Goal: Task Accomplishment & Management: Use online tool/utility

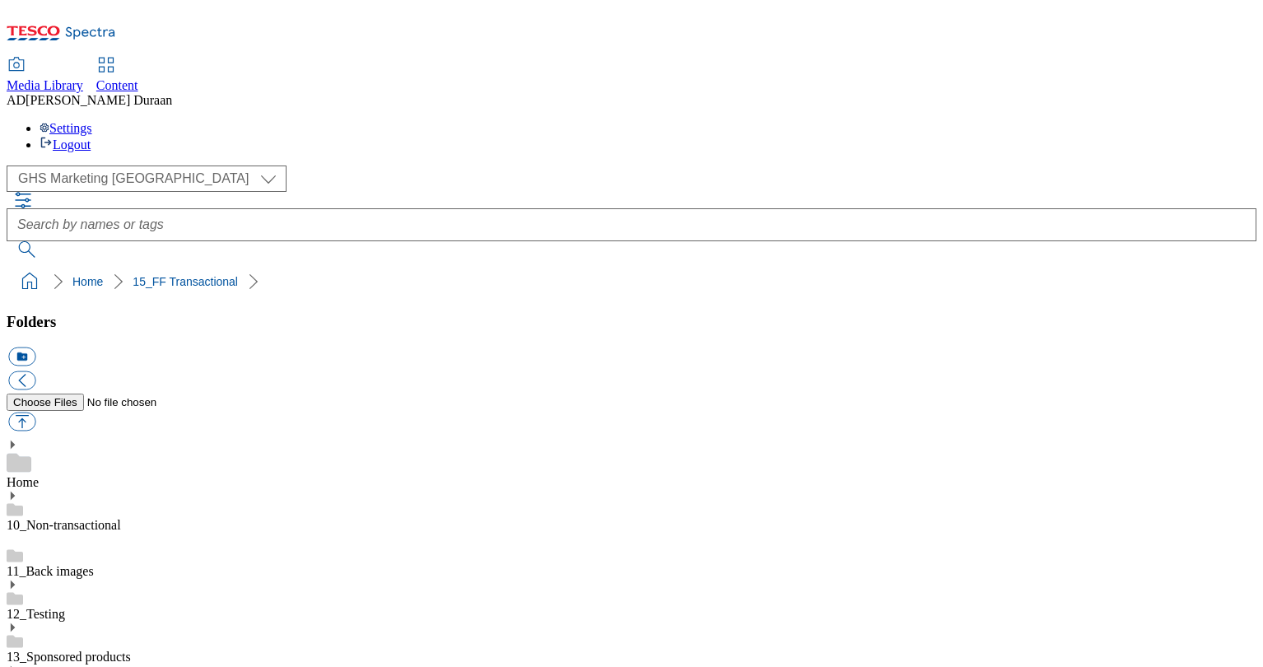
select select "flare-ghs-mktg"
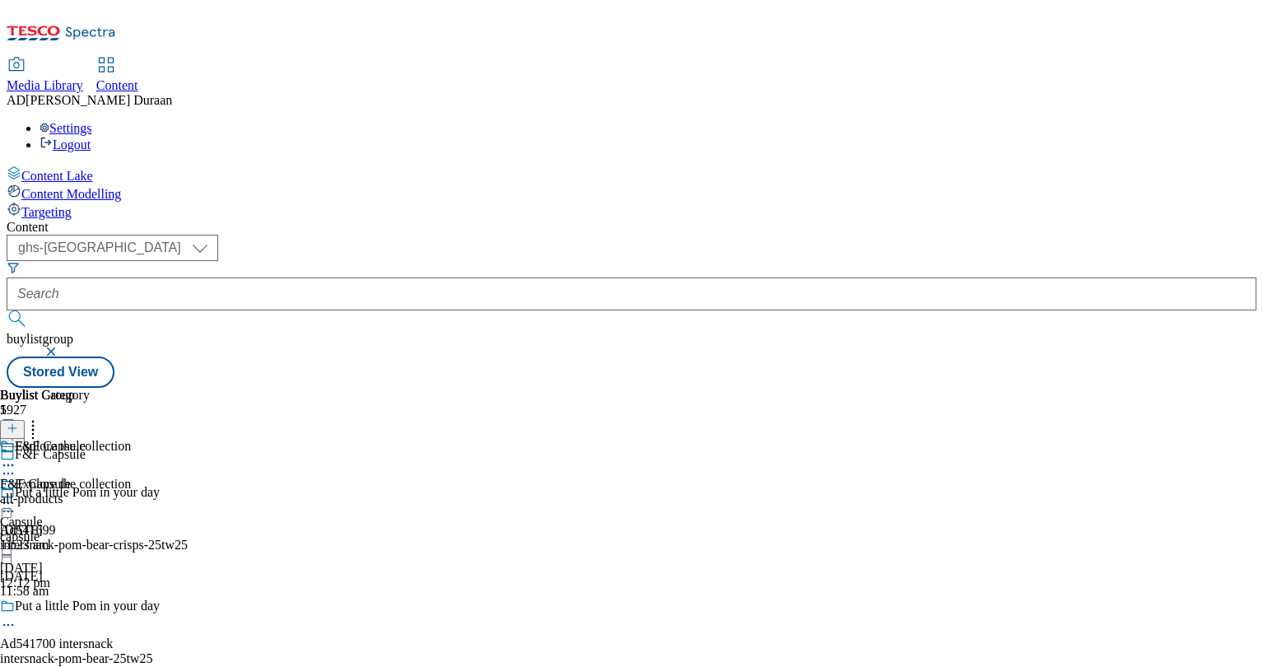
select select "ghs-uk"
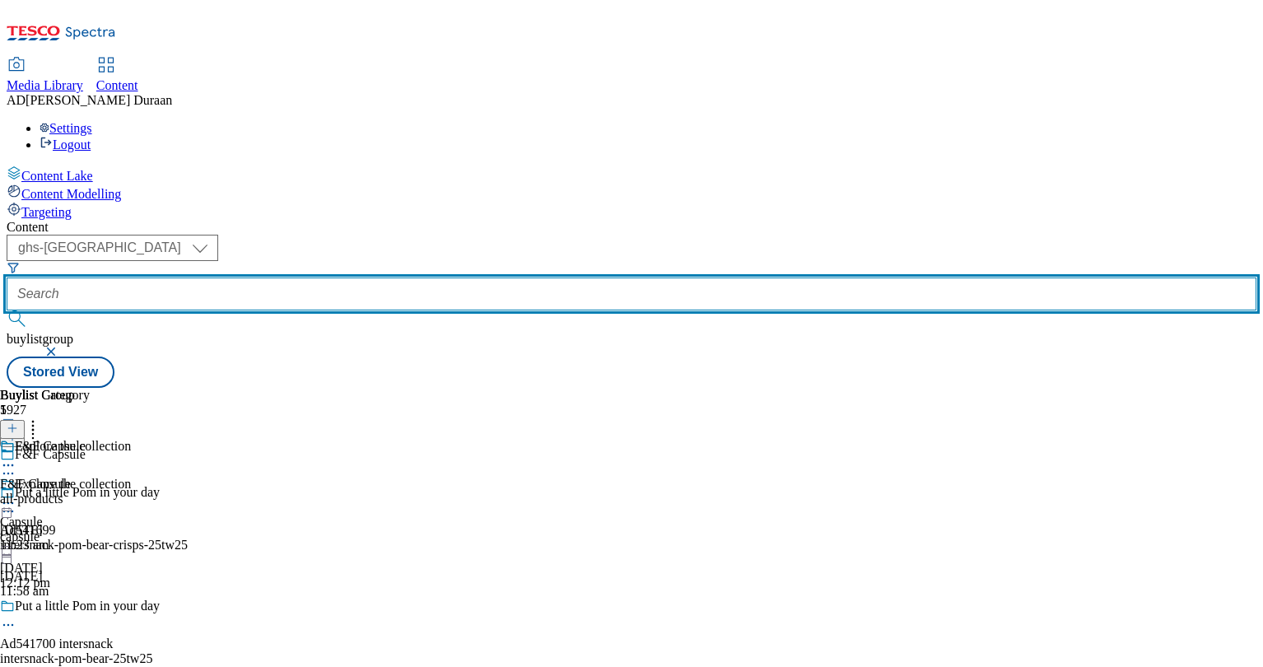
click at [376, 278] on input "text" at bounding box center [632, 294] width 1250 height 33
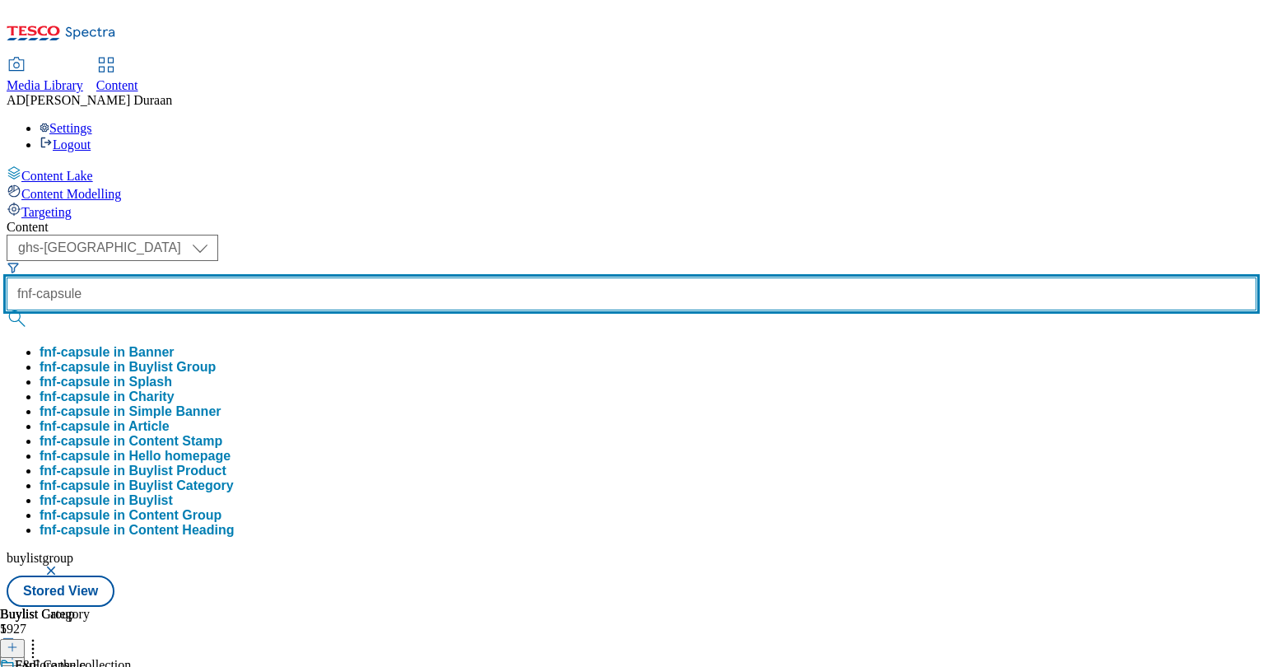
type input "fnf-capsule"
click at [7, 310] on button "submit" at bounding box center [18, 318] width 23 height 16
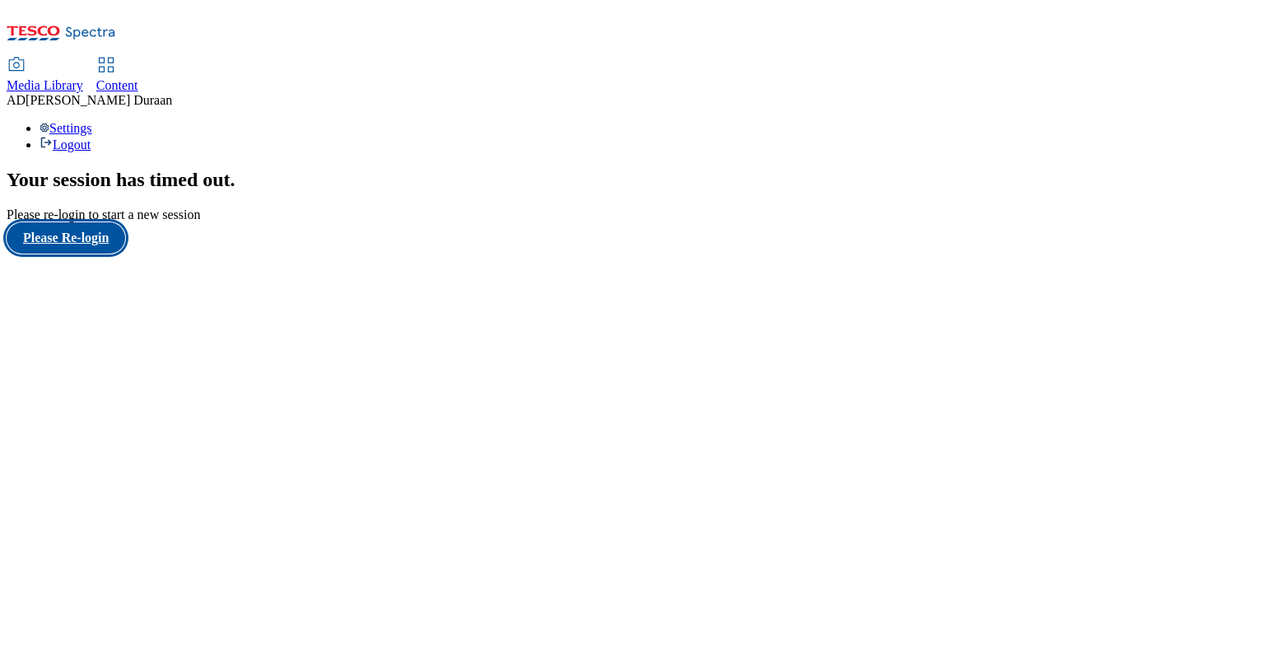
click at [62, 254] on button "Please Re-login" at bounding box center [66, 237] width 119 height 31
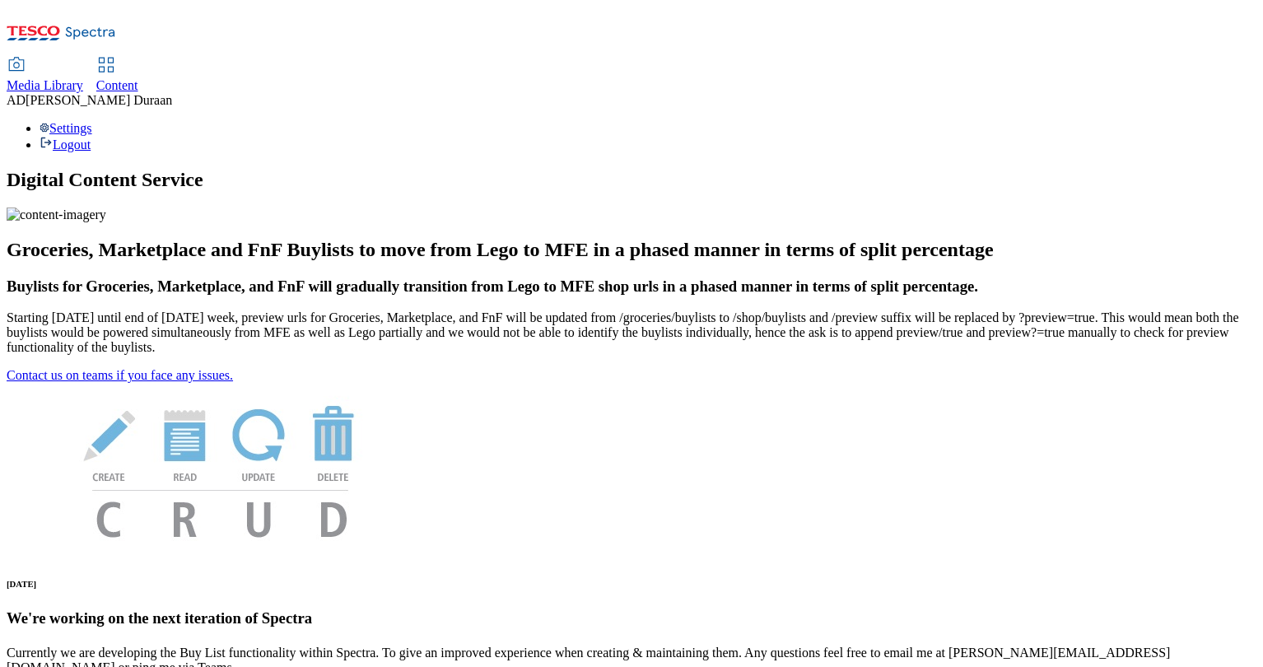
click at [138, 78] on span "Content" at bounding box center [117, 85] width 42 height 14
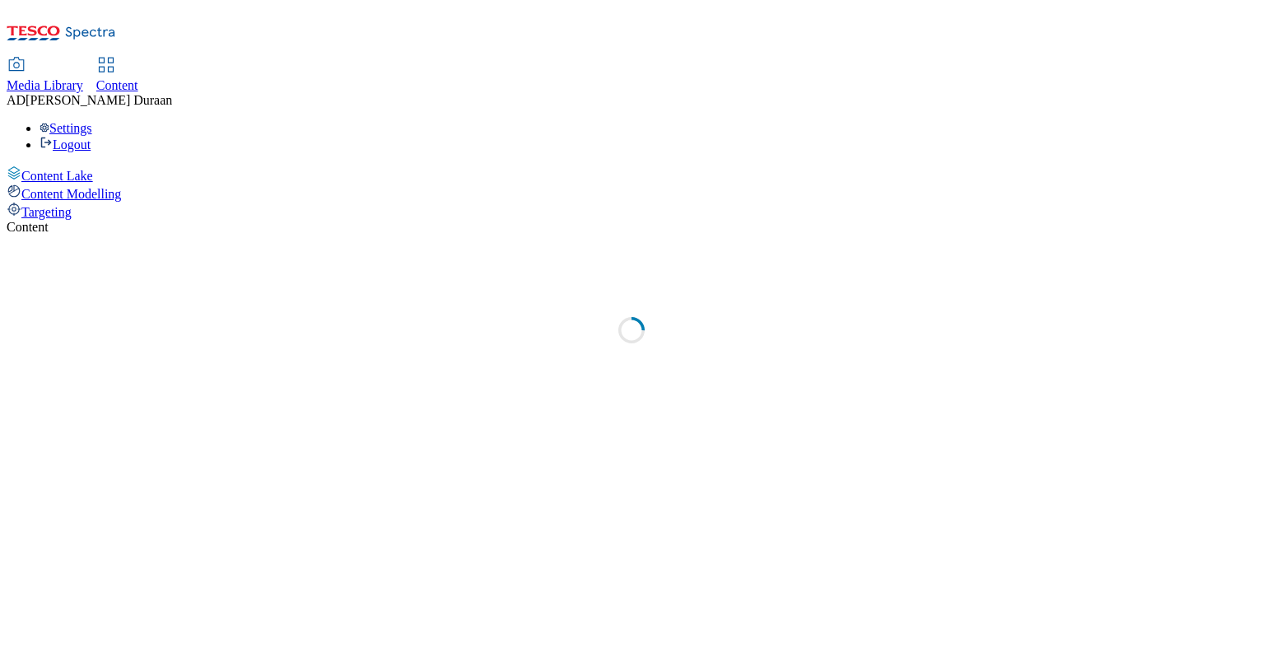
select select "ghs-uk"
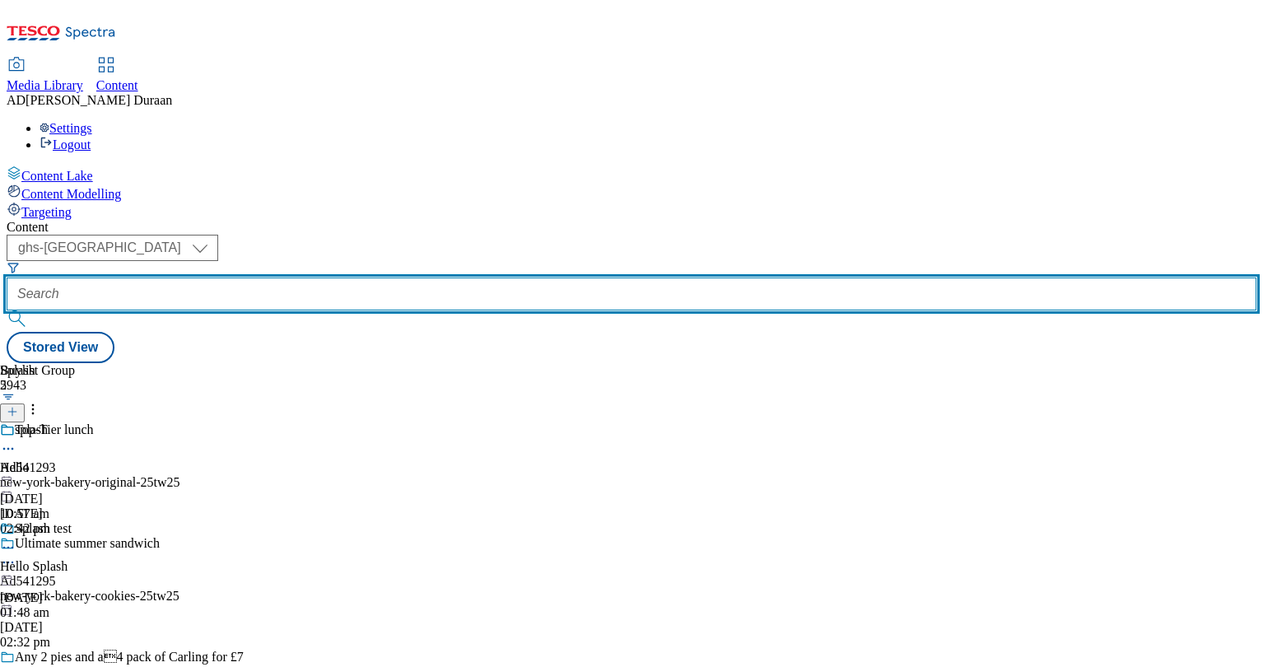
click at [382, 278] on input "text" at bounding box center [632, 294] width 1250 height 33
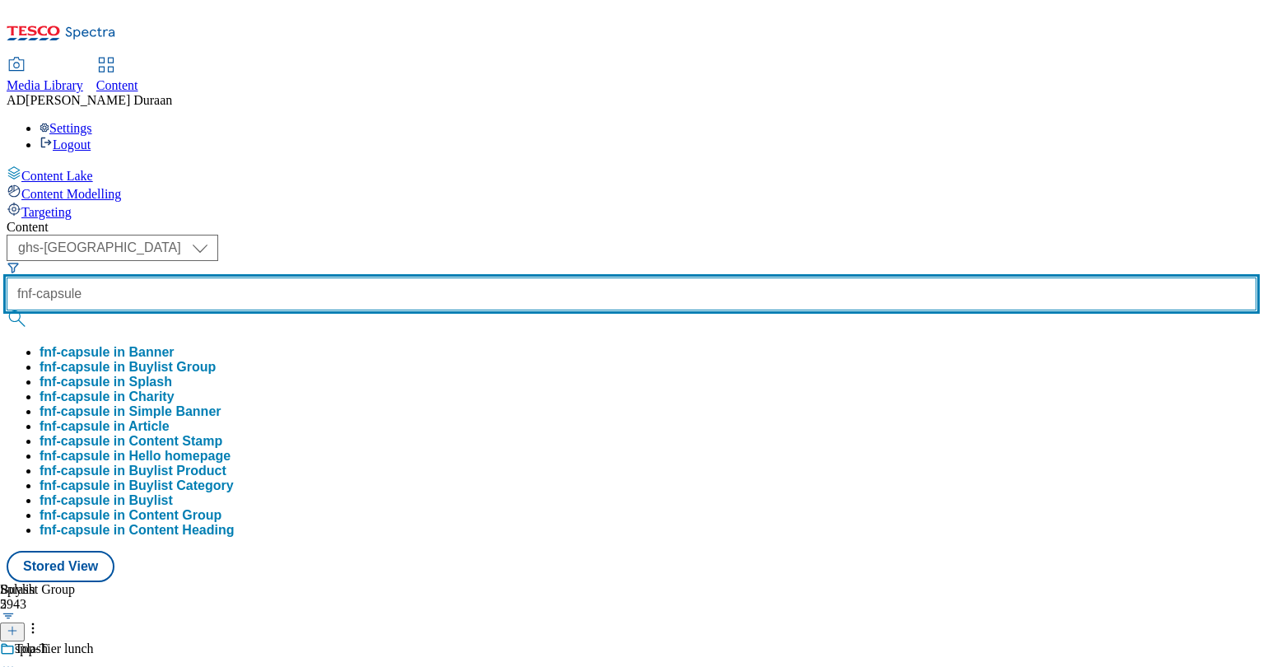
type input "fnf-capsule"
click at [7, 310] on button "submit" at bounding box center [18, 318] width 23 height 16
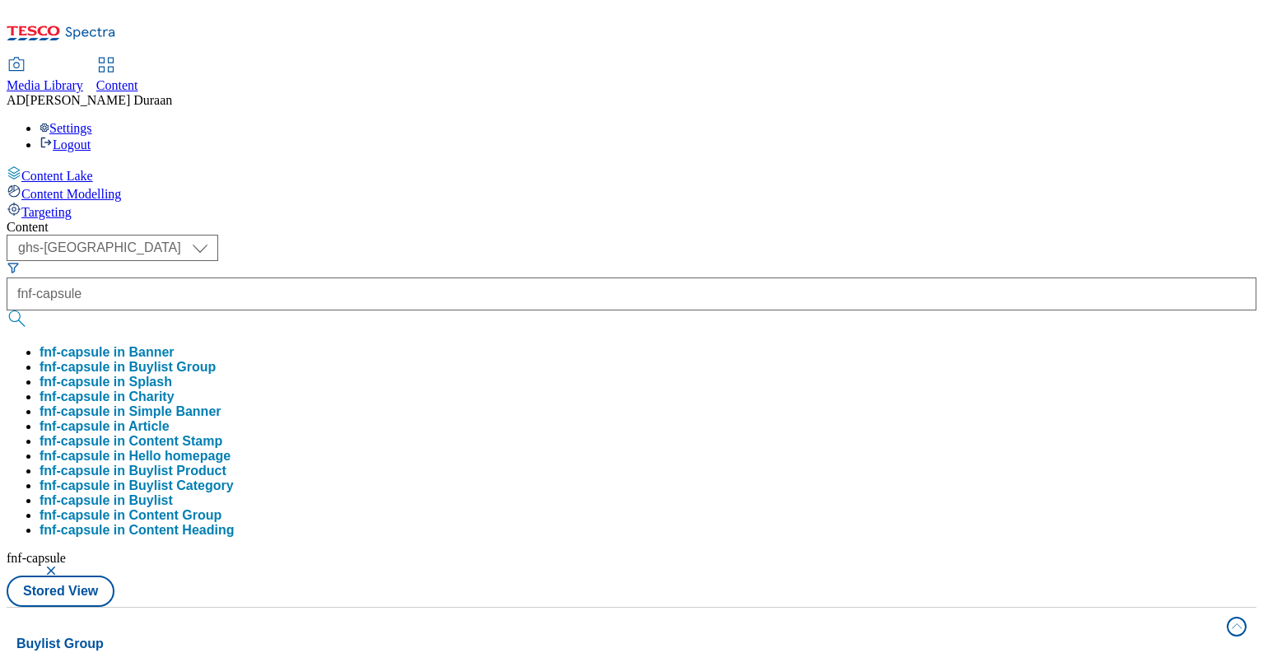
click at [591, 235] on div "( optional ) ghs-roi ghs-uk ghs-uk fnf-capsule fnf-capsule in Banner fnf-capsul…" at bounding box center [632, 421] width 1250 height 372
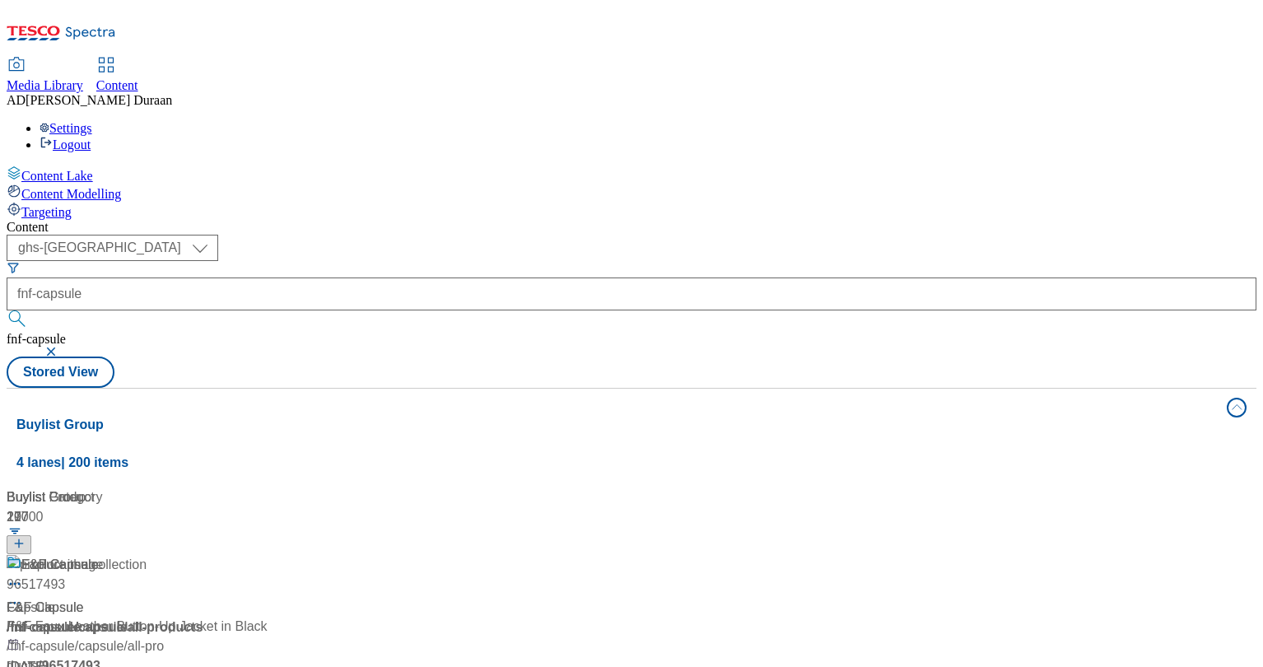
click at [212, 618] on div "/ fnf-capsule" at bounding box center [110, 628] width 206 height 20
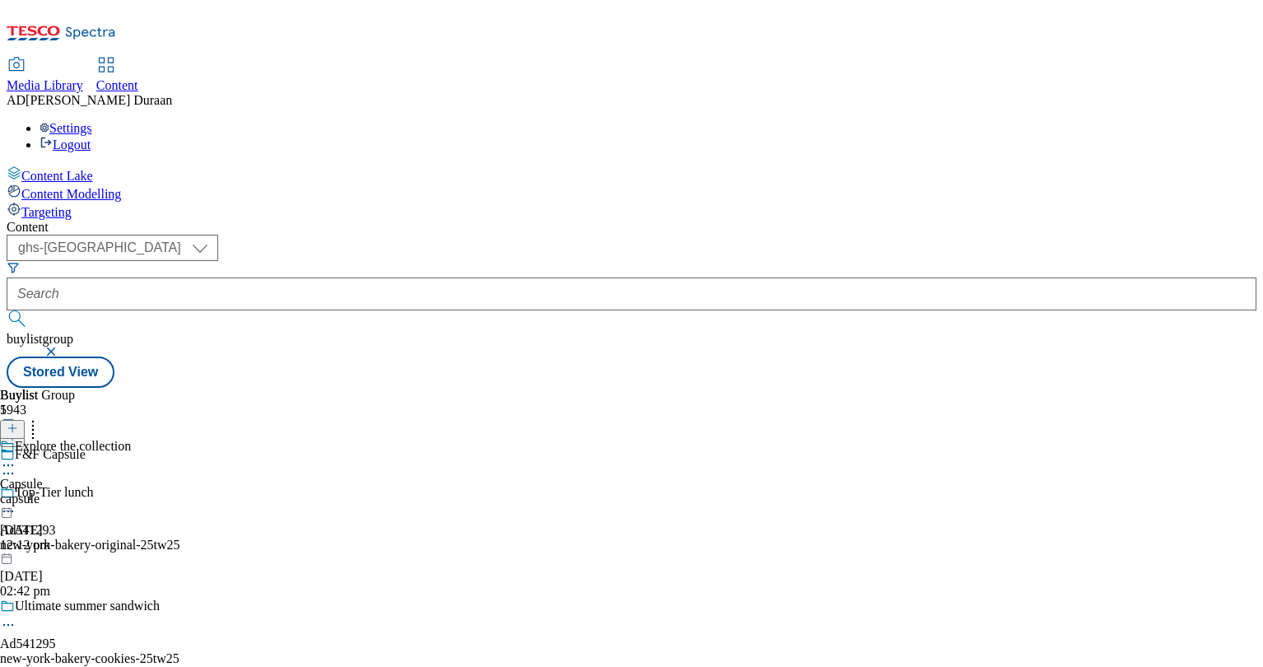
click at [131, 492] on div "capsule" at bounding box center [65, 499] width 131 height 15
click at [90, 492] on div "all-products" at bounding box center [45, 499] width 90 height 15
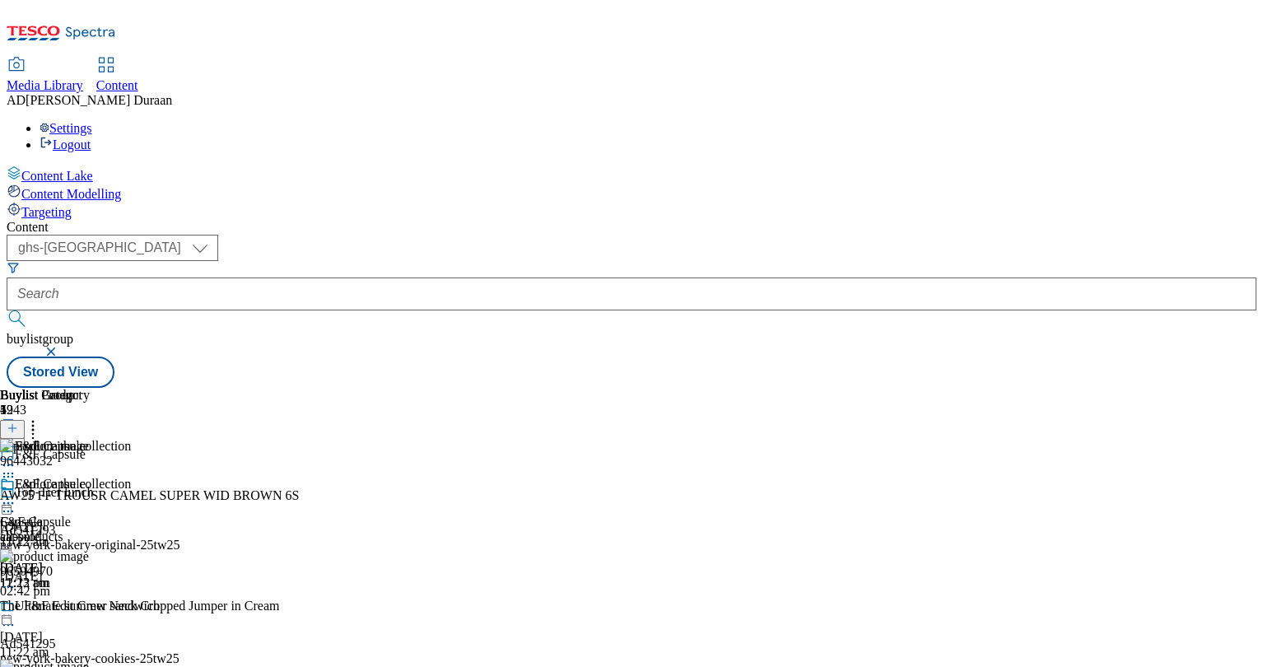
click at [41, 418] on icon at bounding box center [33, 426] width 16 height 16
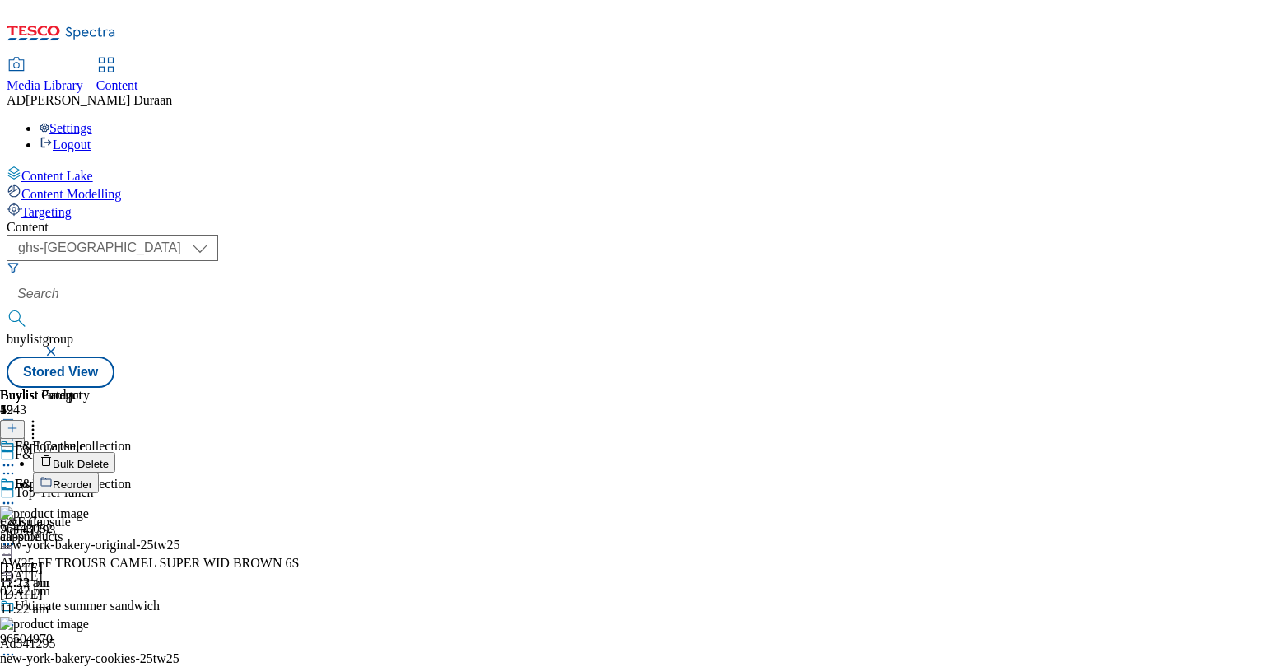
click at [109, 458] on span "Bulk Delete" at bounding box center [81, 464] width 56 height 12
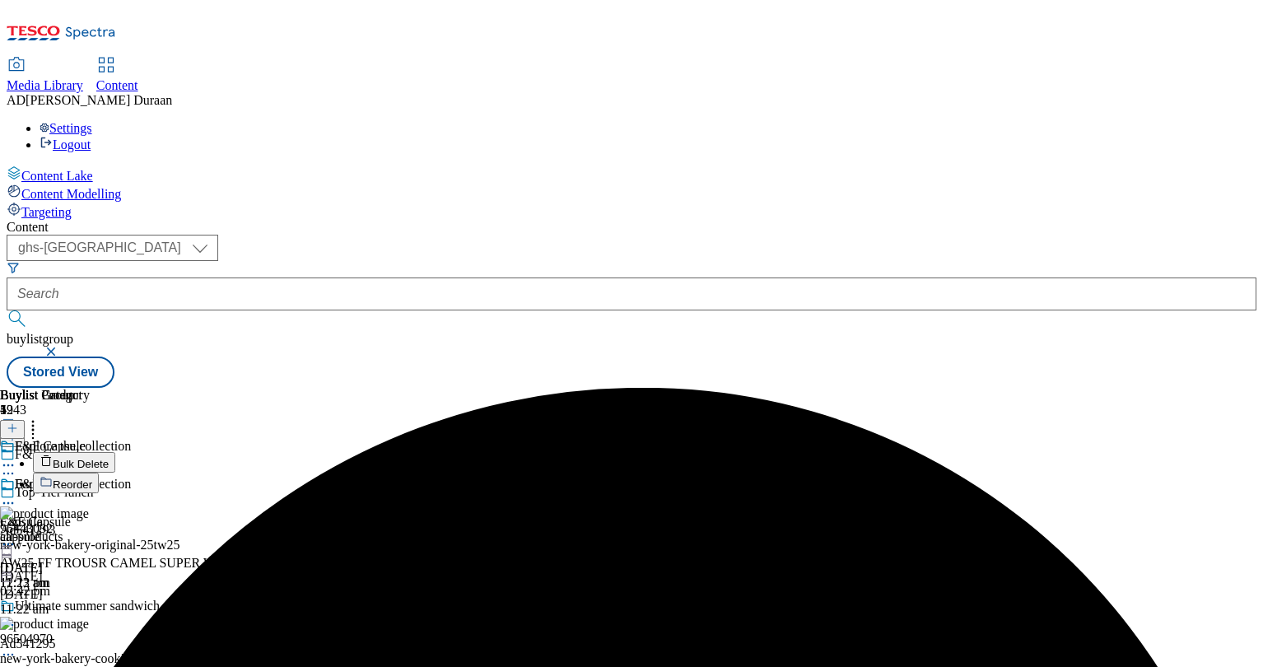
click at [16, 495] on icon at bounding box center [8, 503] width 16 height 16
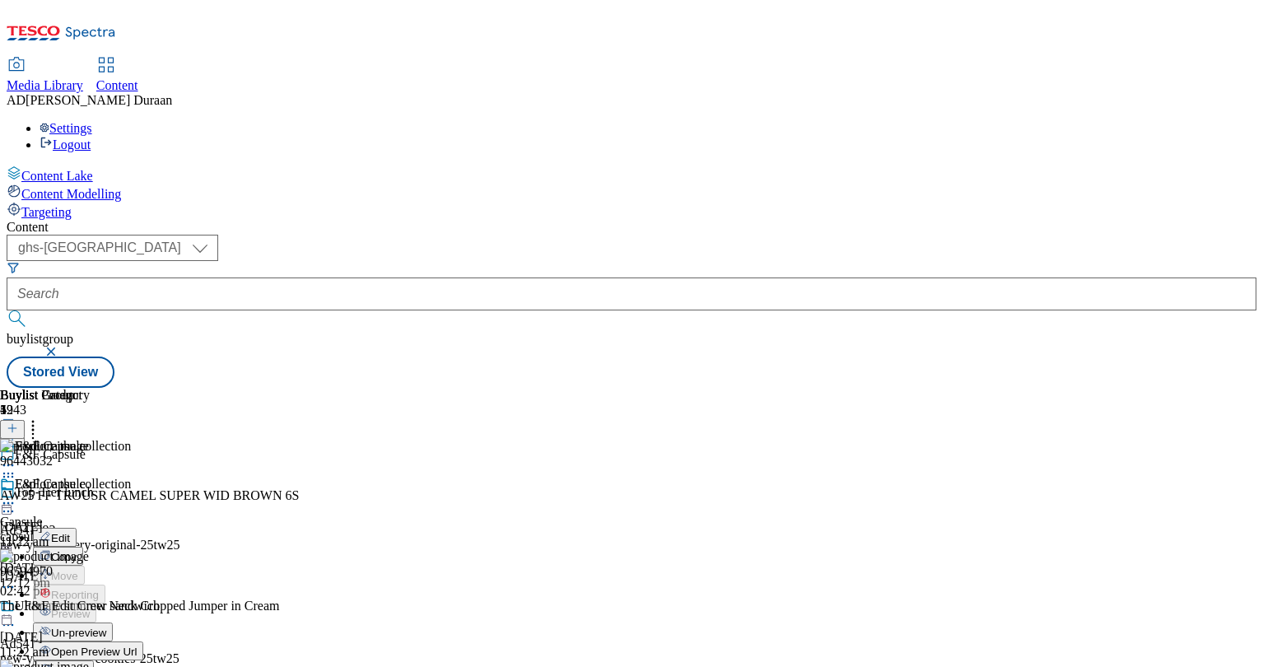
click at [106, 627] on span "Un-preview" at bounding box center [78, 633] width 55 height 12
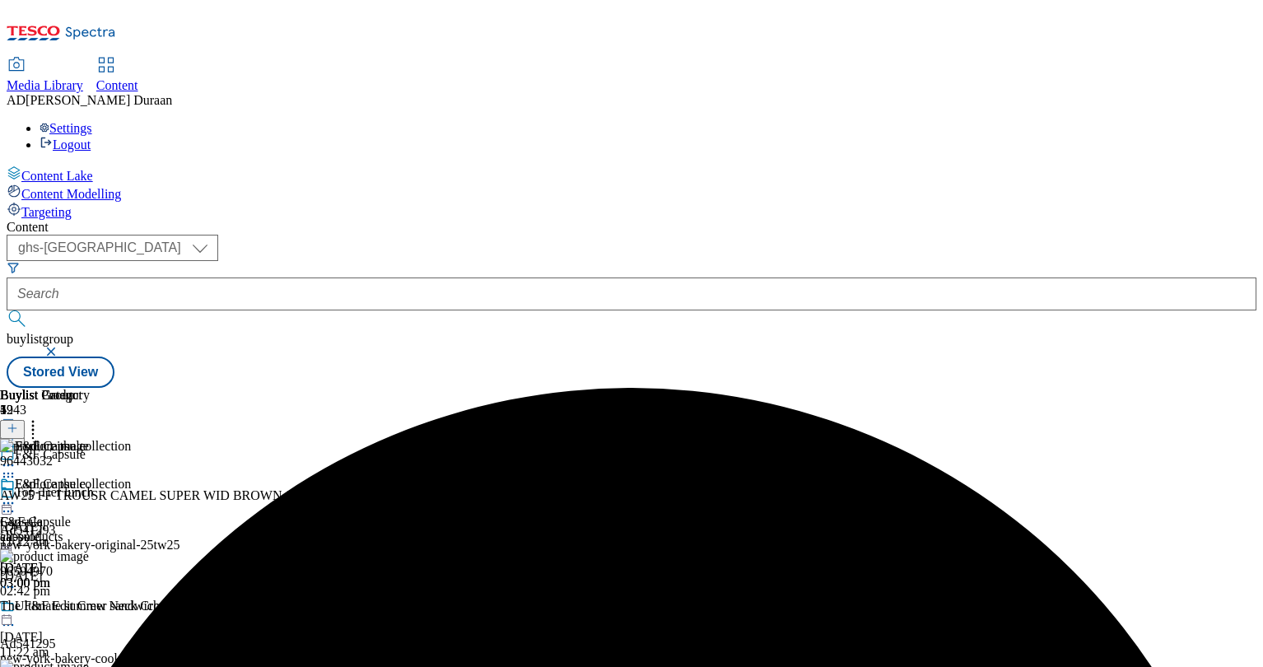
click at [41, 418] on icon at bounding box center [33, 426] width 16 height 16
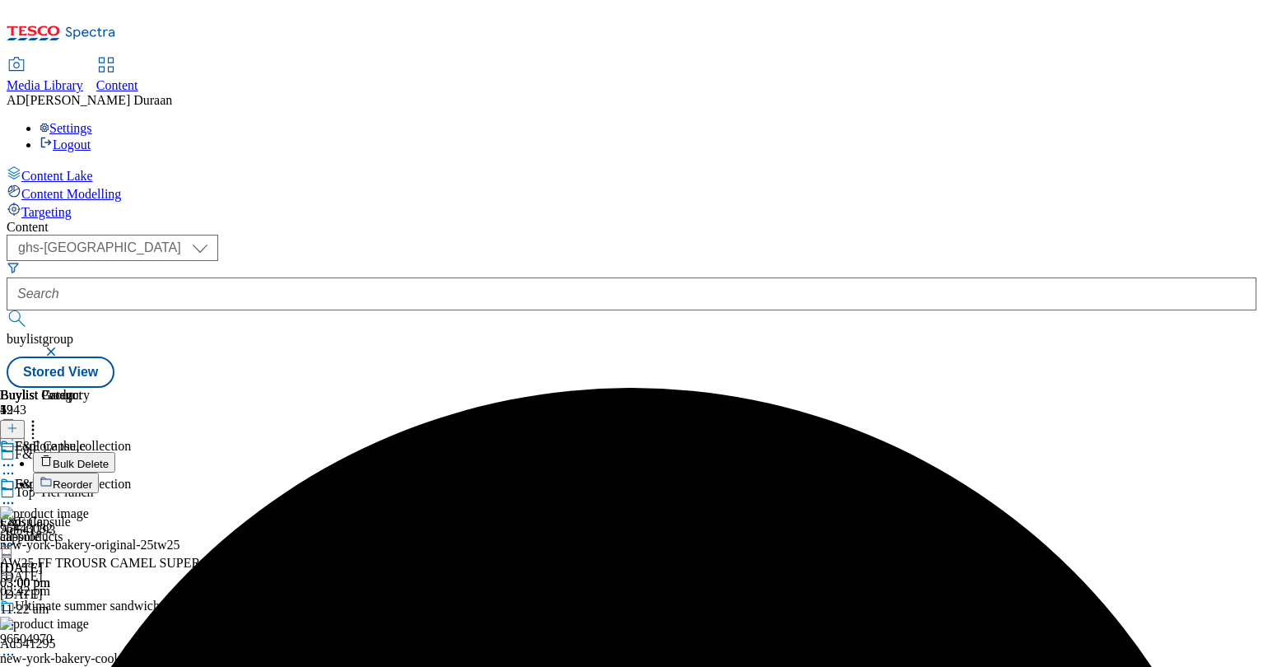
click at [109, 458] on span "Bulk Delete" at bounding box center [81, 464] width 56 height 12
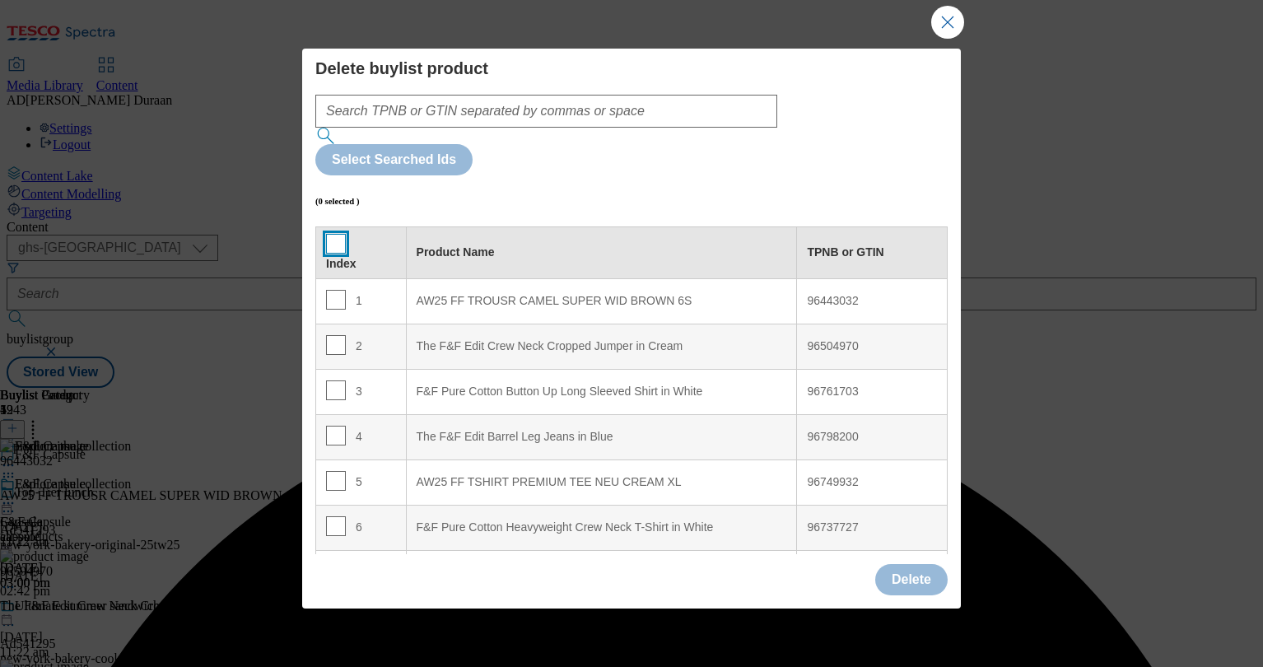
drag, startPoint x: 336, startPoint y: 176, endPoint x: 659, endPoint y: 464, distance: 432.3
click at [339, 234] on input "Modal" at bounding box center [336, 244] width 20 height 20
checkbox input "true"
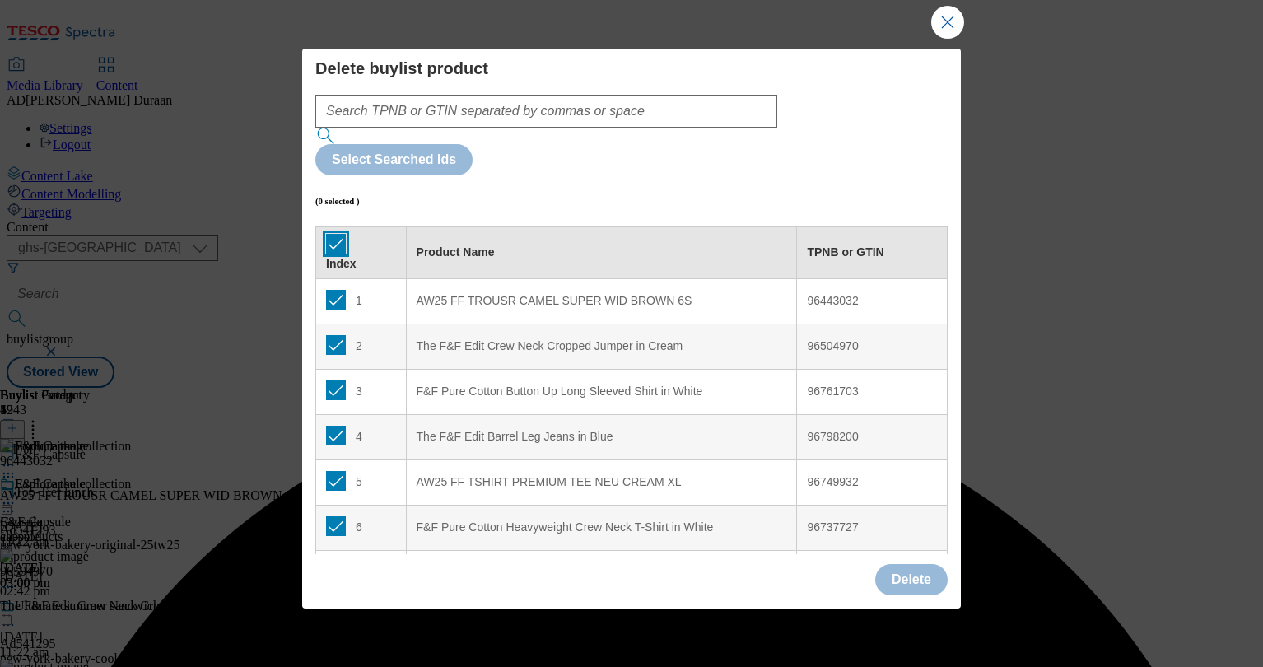
checkbox input "true"
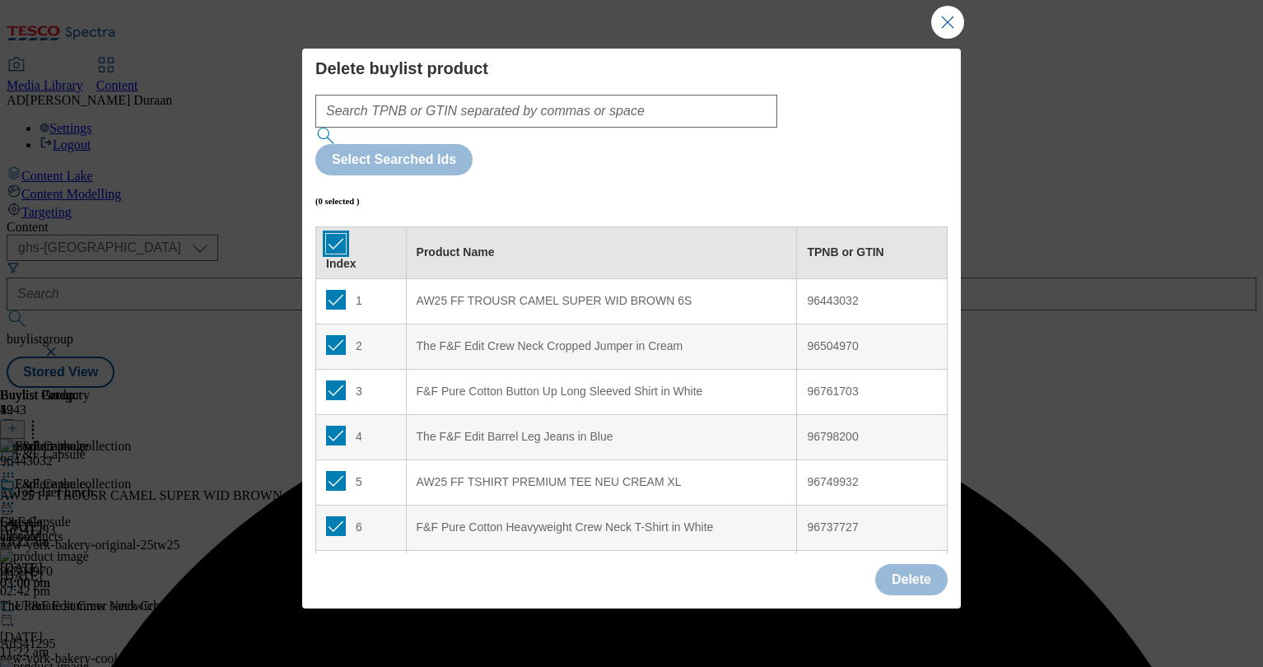
checkbox input "true"
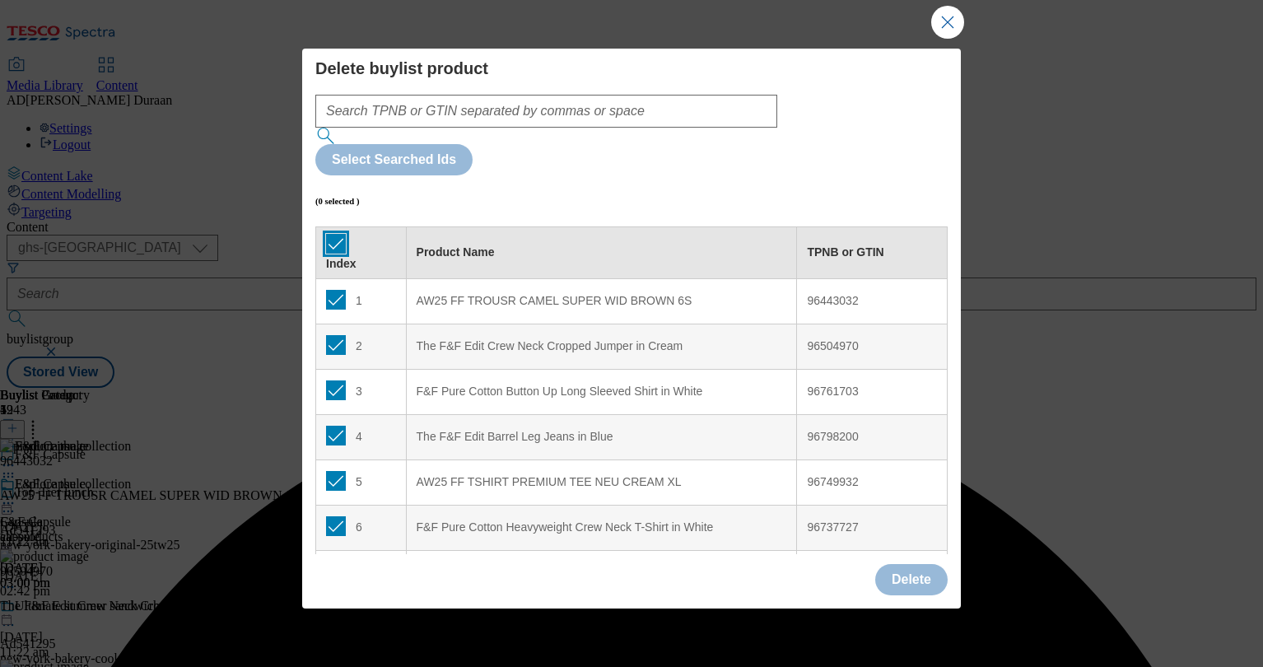
checkbox input "true"
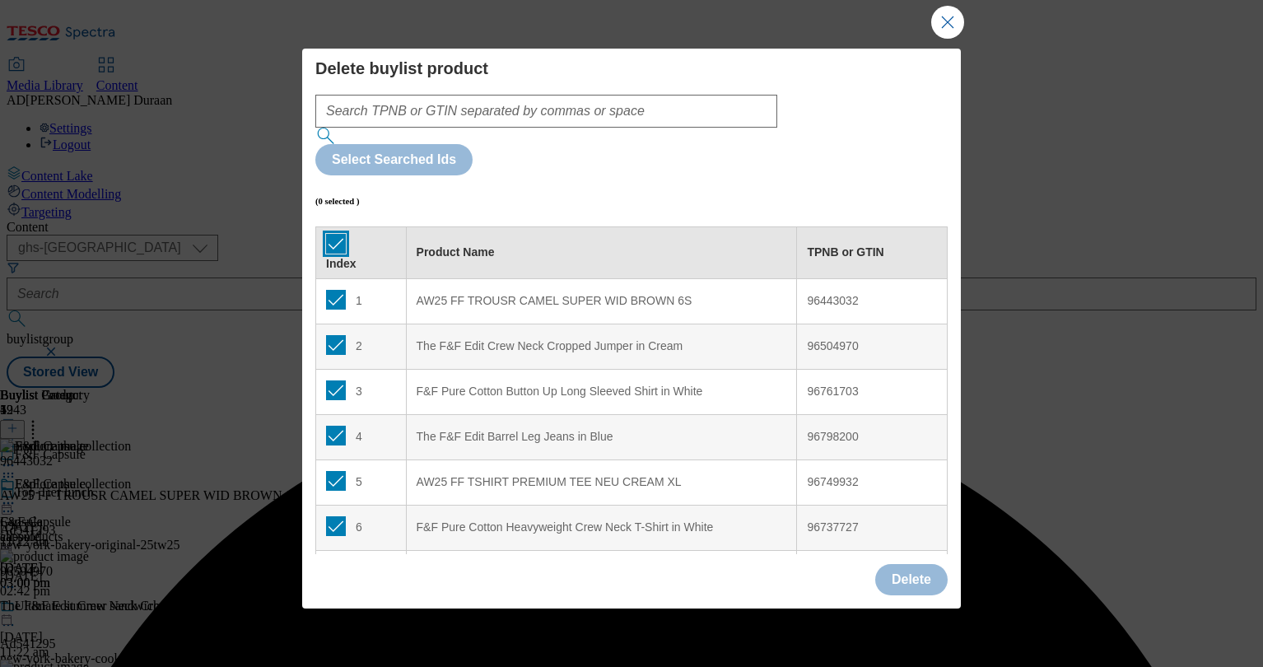
checkbox input "true"
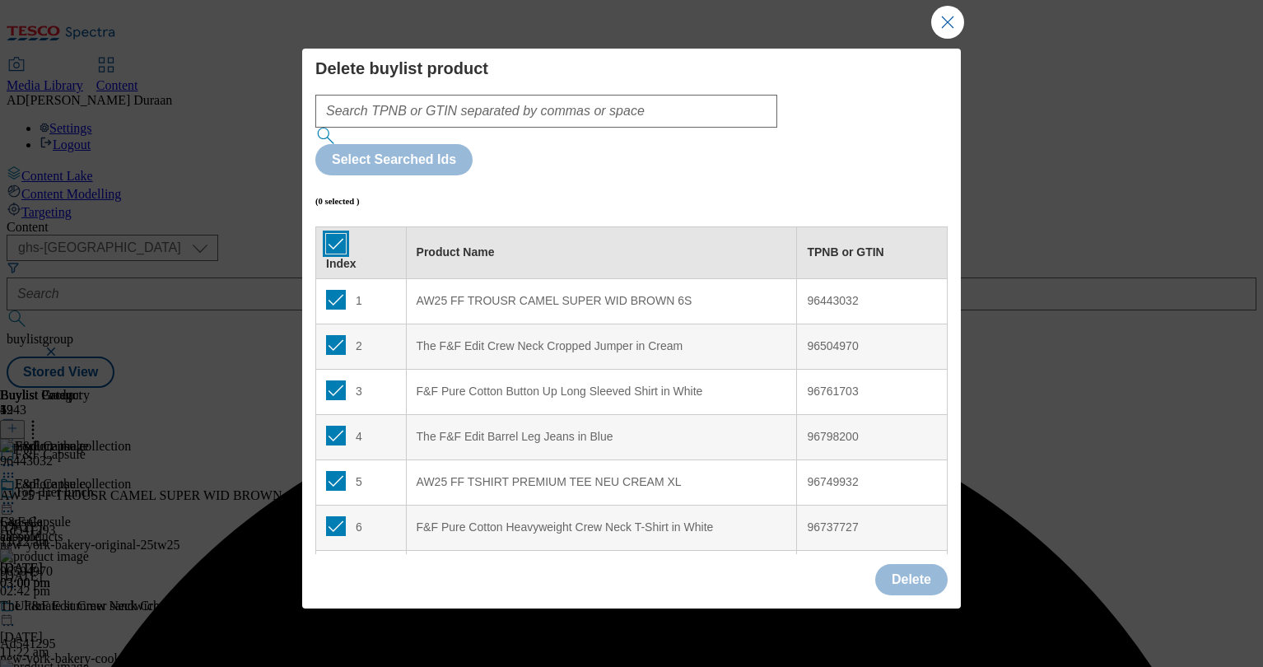
checkbox input "true"
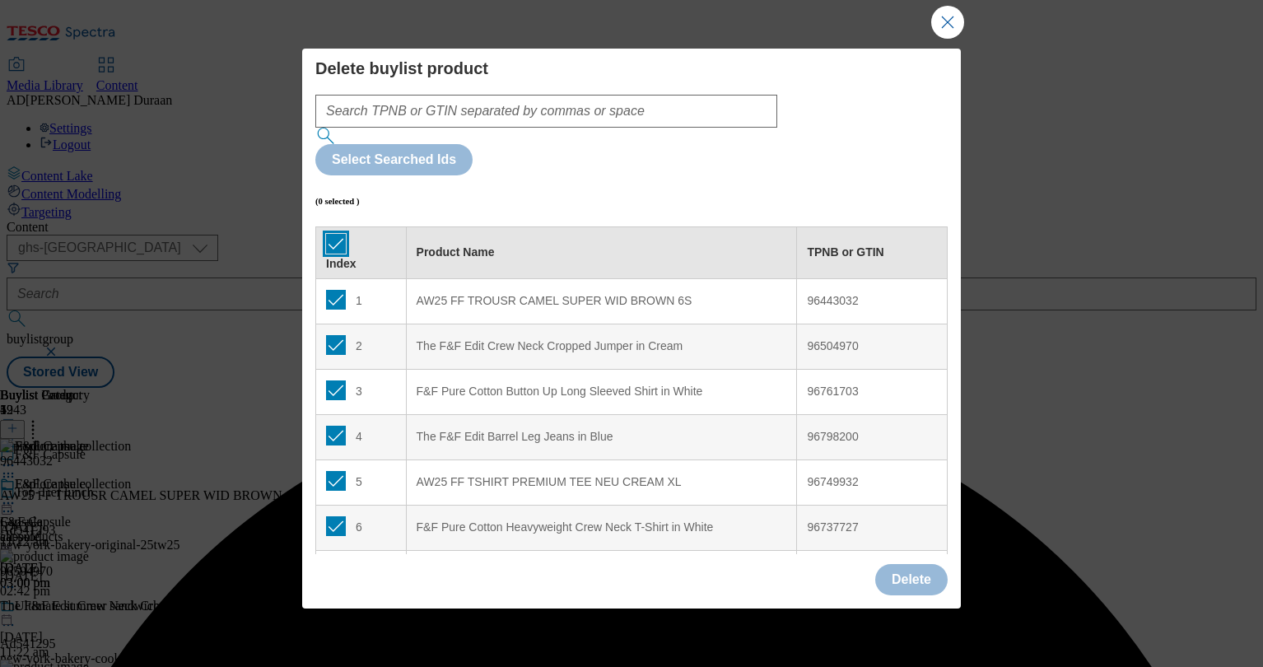
checkbox input "true"
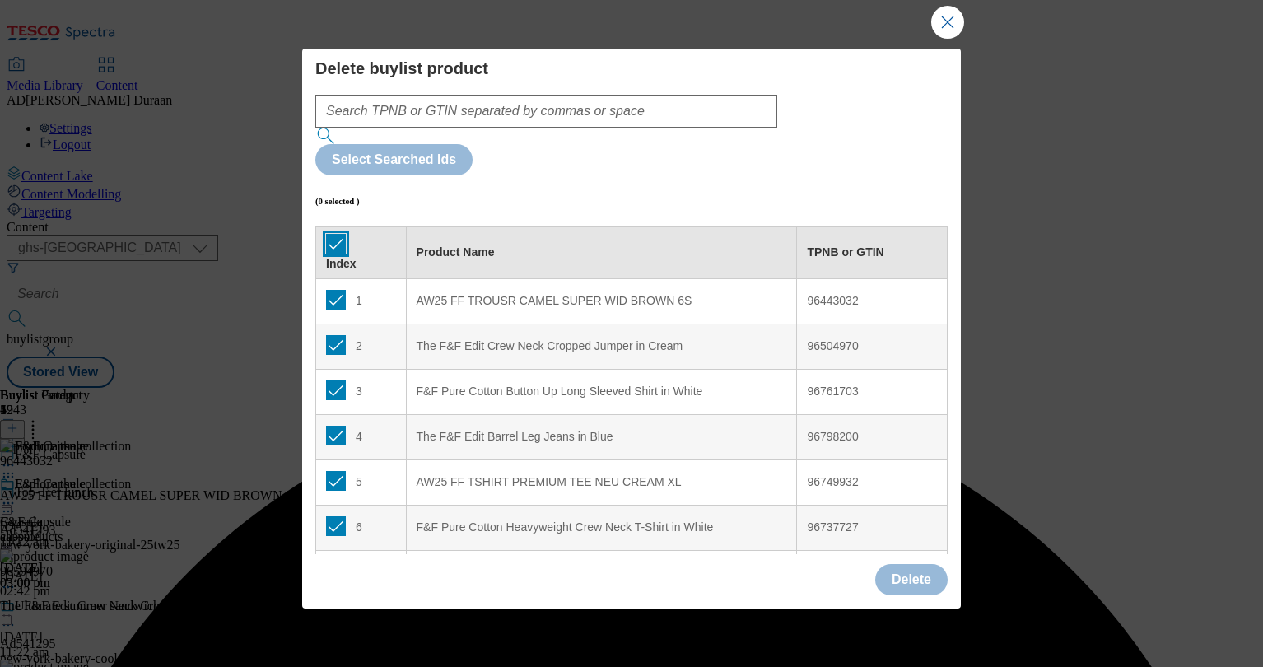
checkbox input "true"
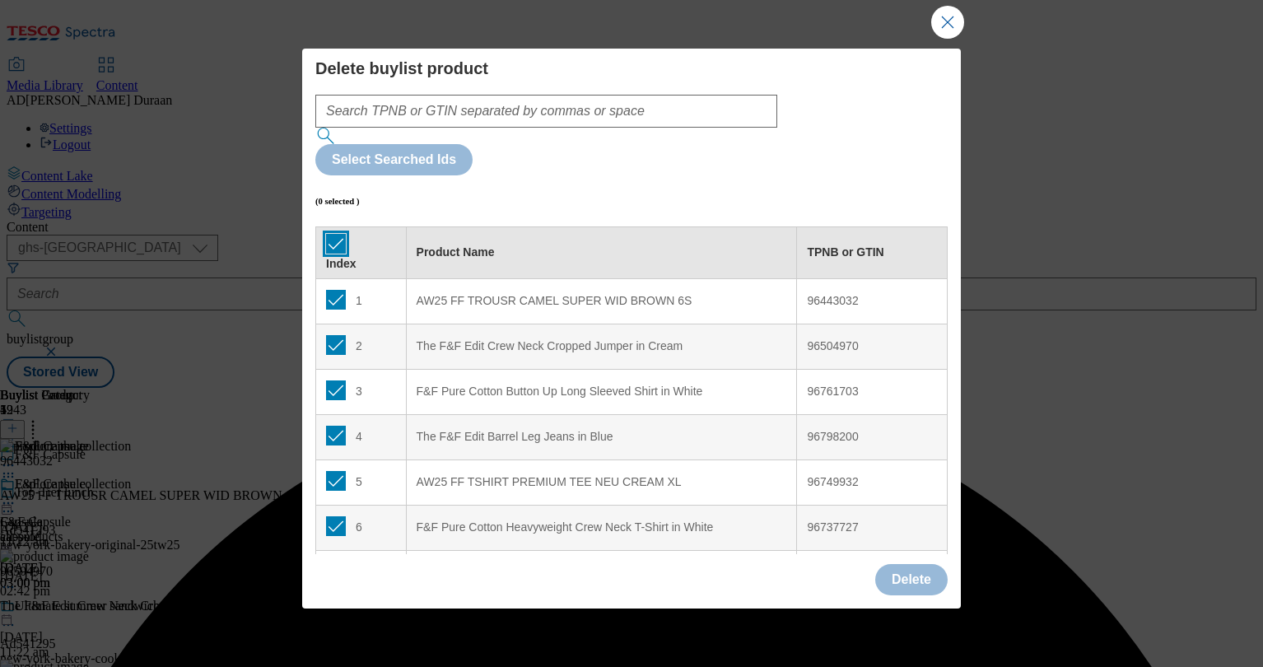
checkbox input "true"
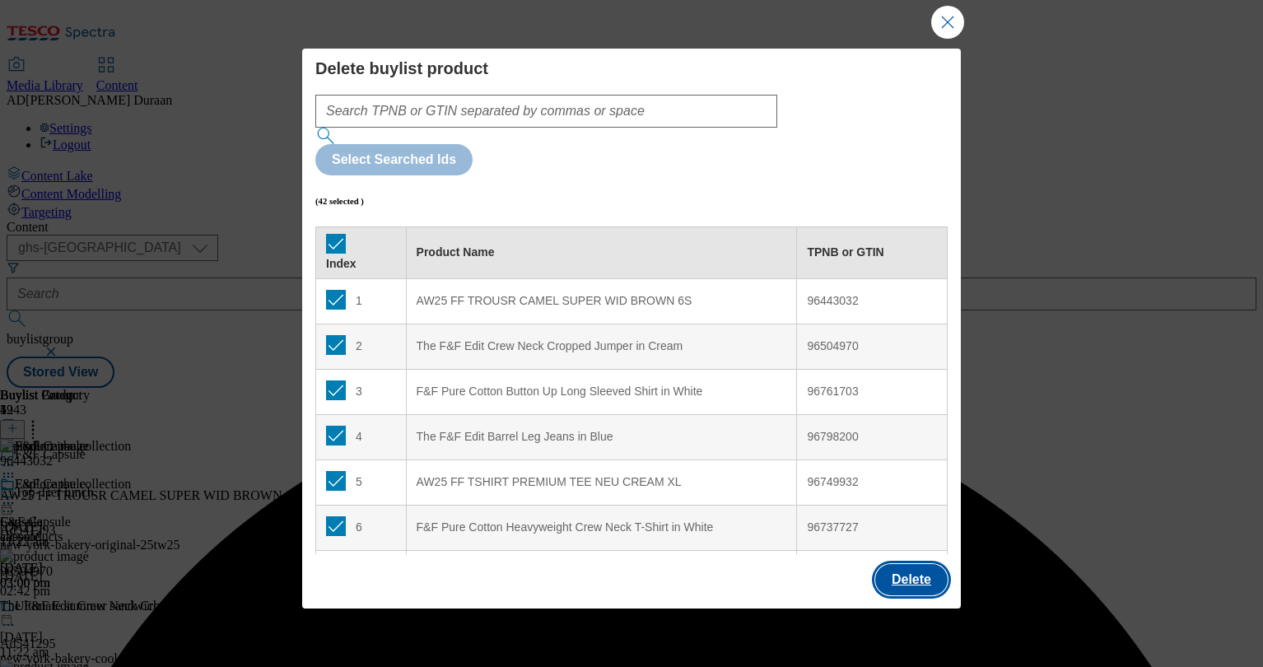
click at [923, 572] on button "Delete" at bounding box center [911, 579] width 72 height 31
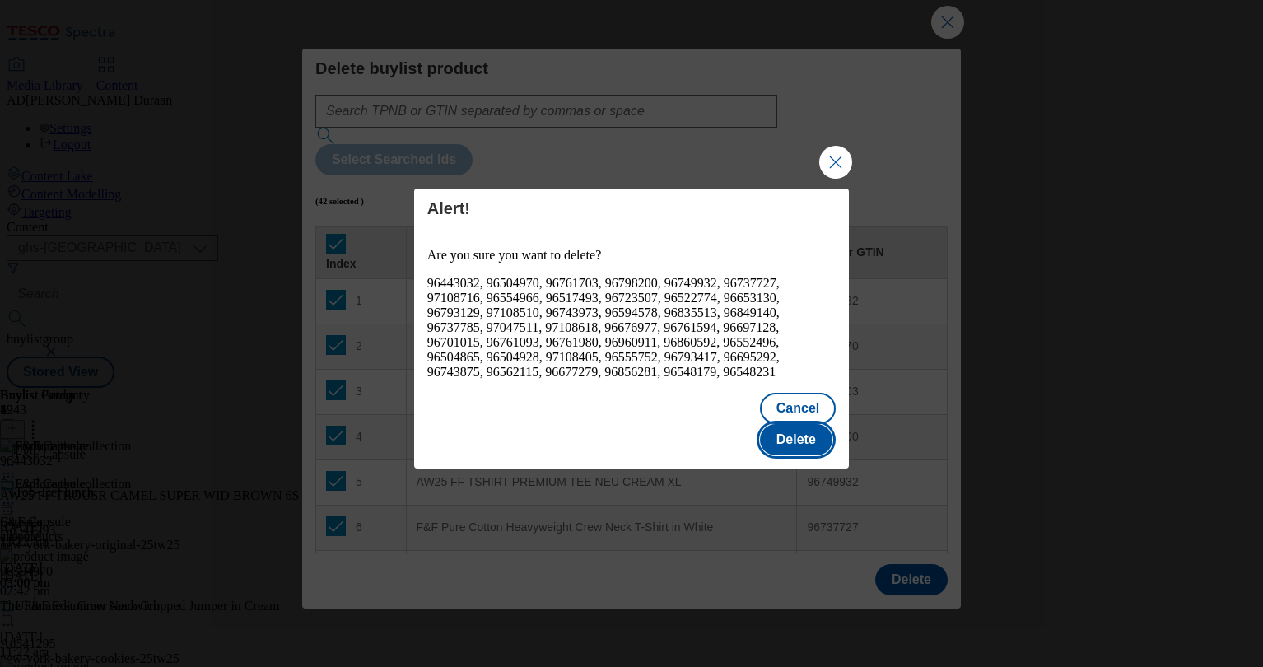
click at [797, 424] on button "Delete" at bounding box center [796, 439] width 72 height 31
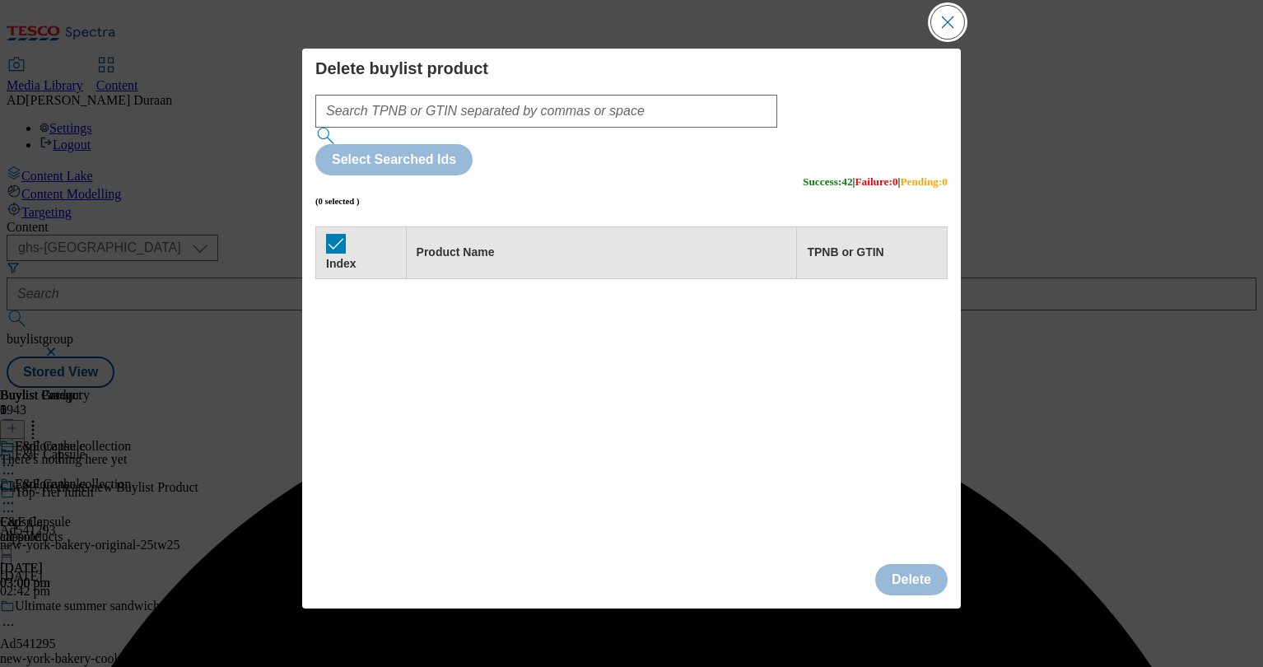
scroll to position [0, 0]
drag, startPoint x: 1232, startPoint y: 42, endPoint x: 1219, endPoint y: 40, distance: 13.3
click at [947, 388] on div "Success - Content Deleted" at bounding box center [632, 388] width 1250 height 0
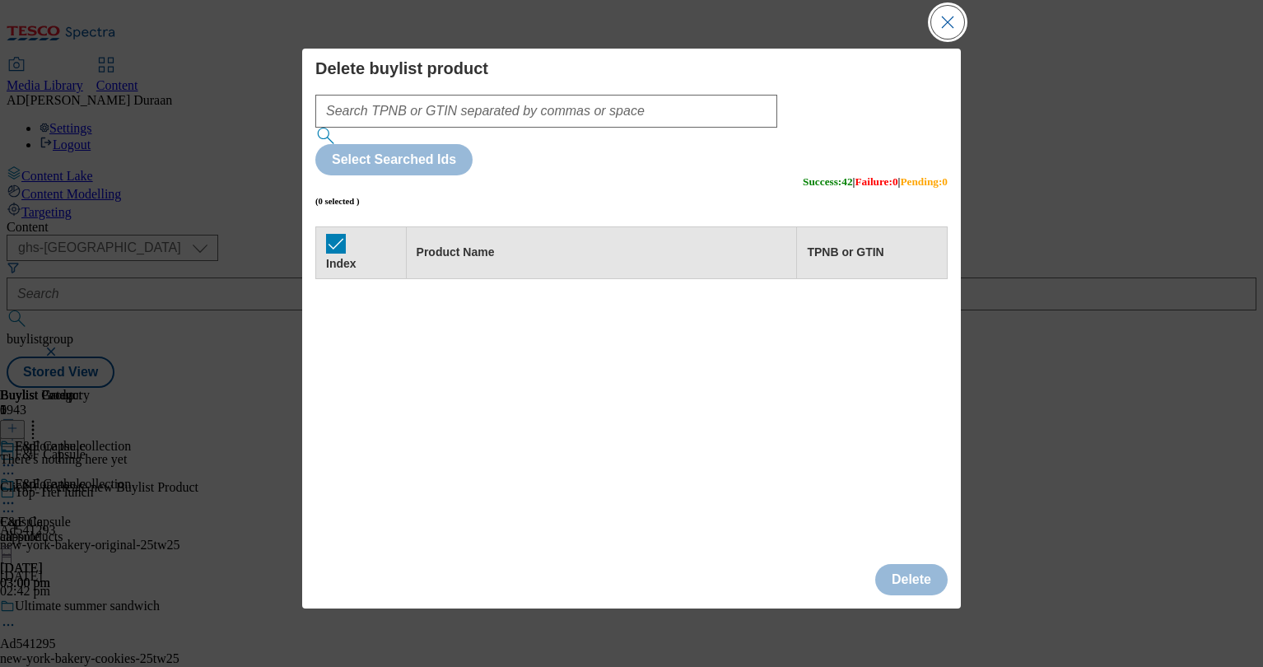
click at [945, 22] on button "Close Modal" at bounding box center [947, 22] width 33 height 33
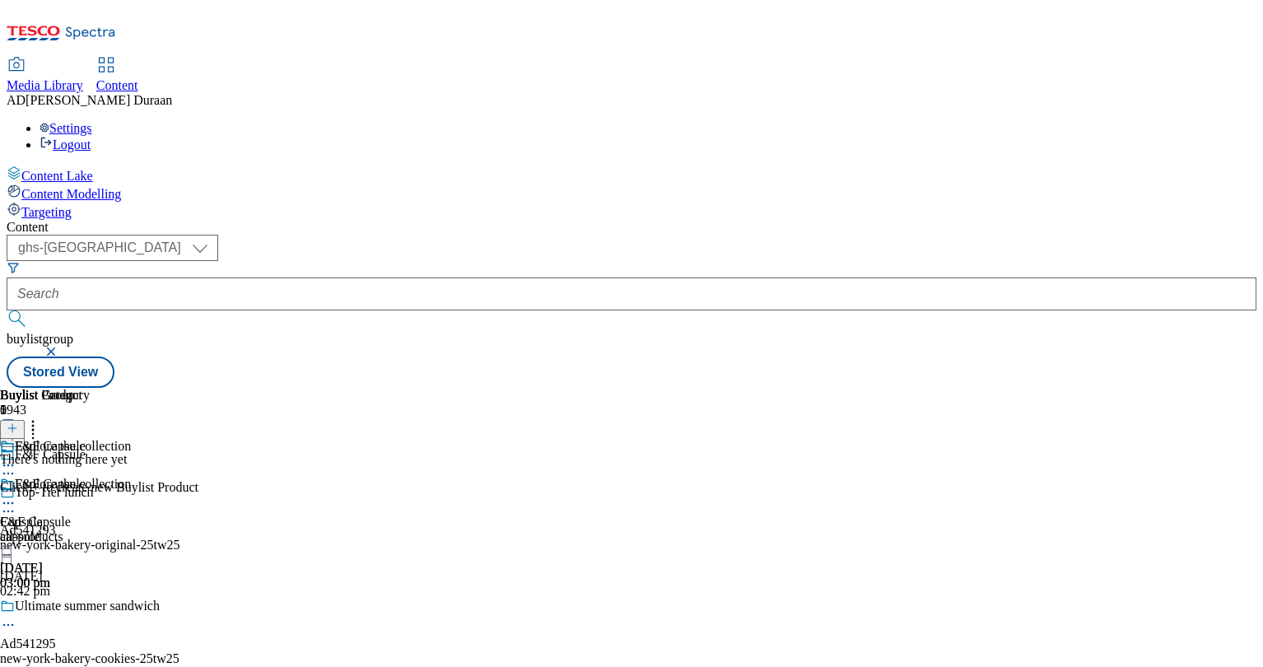
scroll to position [0, 198]
click at [18, 423] on icon at bounding box center [13, 429] width 12 height 12
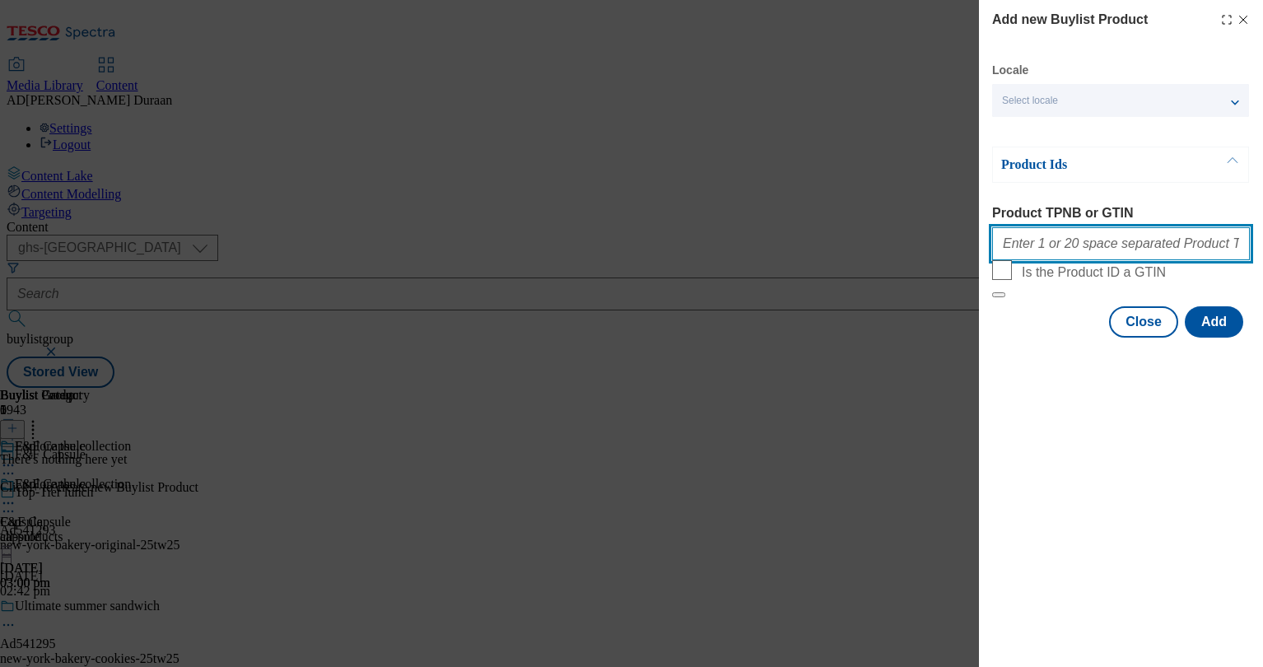
paste input "96443032 96504970 96793129 96761703 96798200 97108510 96749932 96743973 9673772…"
type input "96443032 96504970 96793129 96761703 96798200 97108510 96749932 96743973 9673772…"
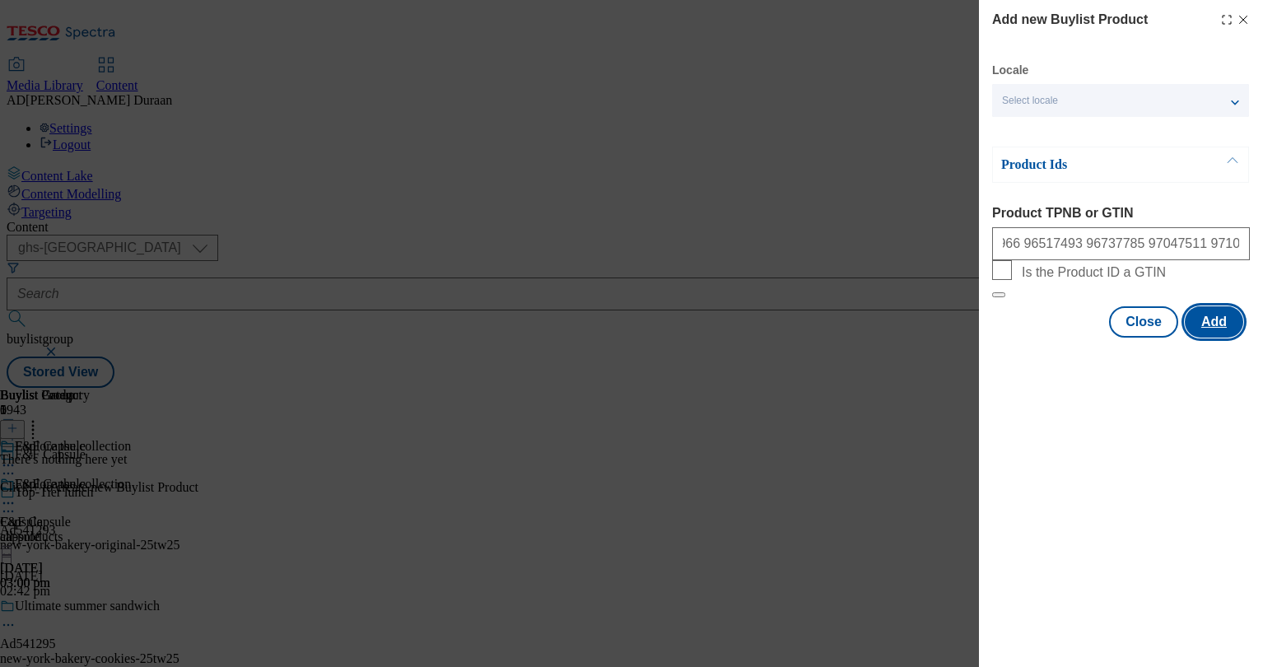
click at [1212, 338] on button "Add" at bounding box center [1214, 321] width 58 height 31
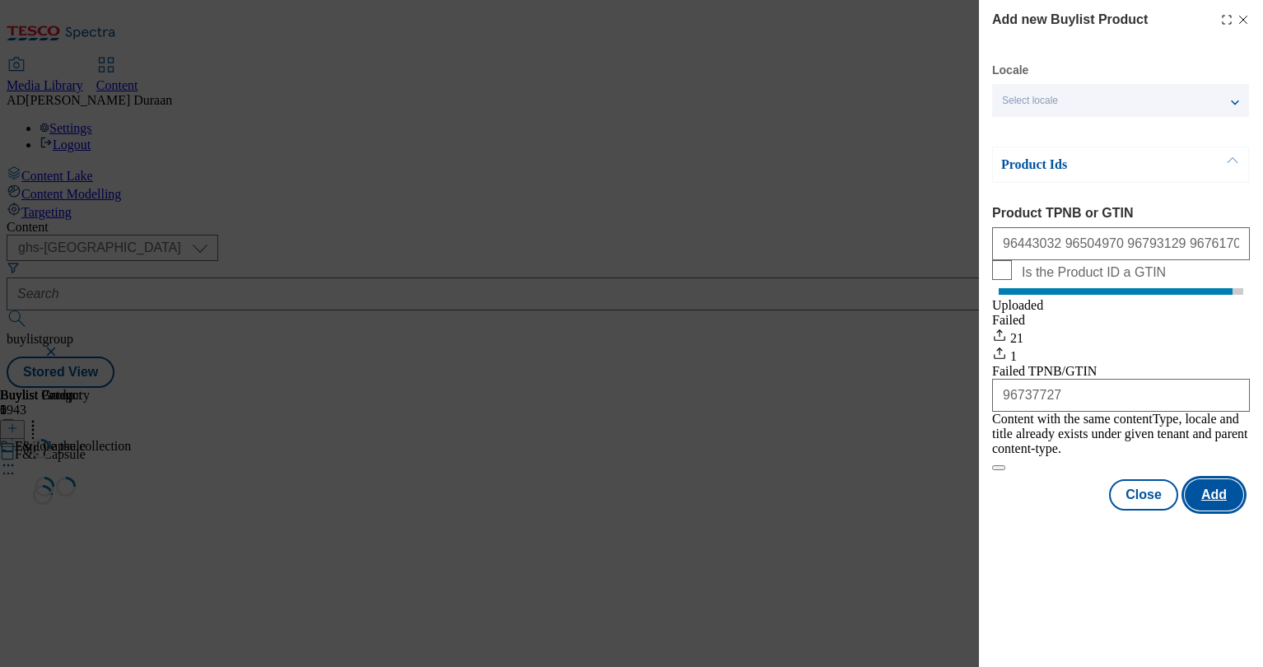
scroll to position [0, 0]
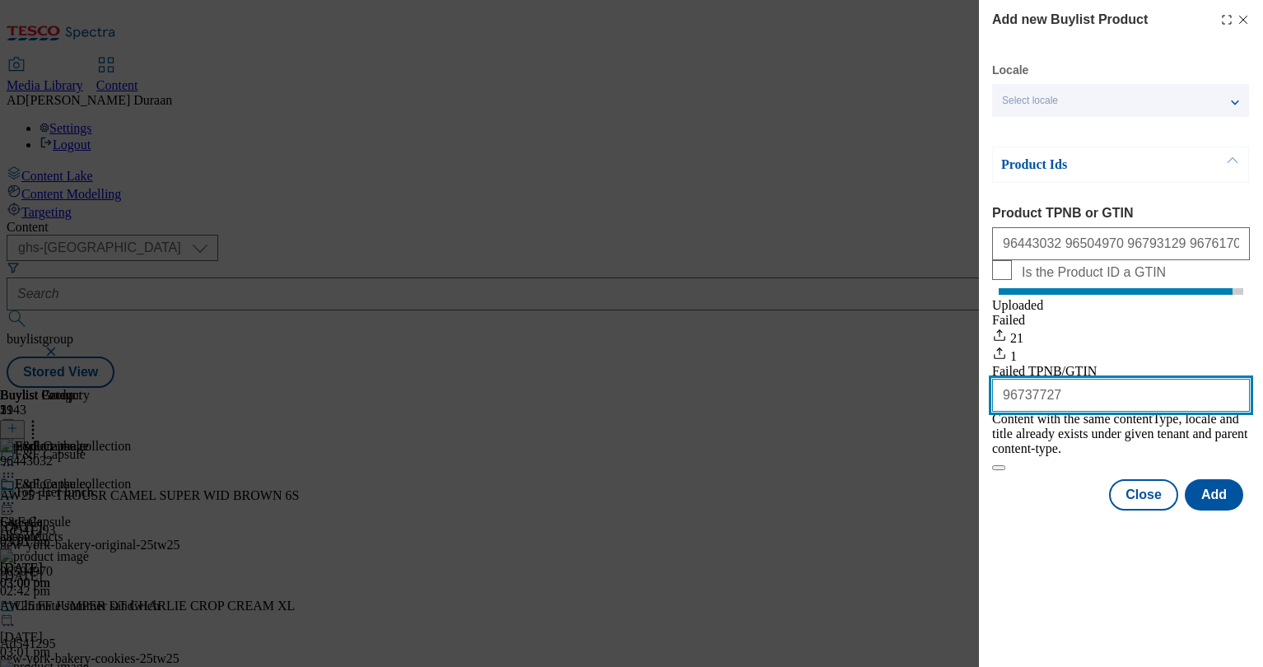
drag, startPoint x: 1072, startPoint y: 434, endPoint x: 1021, endPoint y: 434, distance: 51.1
click at [964, 429] on div "Add new Buylist Product Locale Select locale English Welsh Product Ids Product …" at bounding box center [631, 333] width 1263 height 667
click at [1067, 555] on div "Add new Buylist Product Locale Select locale English Welsh Product Ids Product …" at bounding box center [1121, 333] width 284 height 667
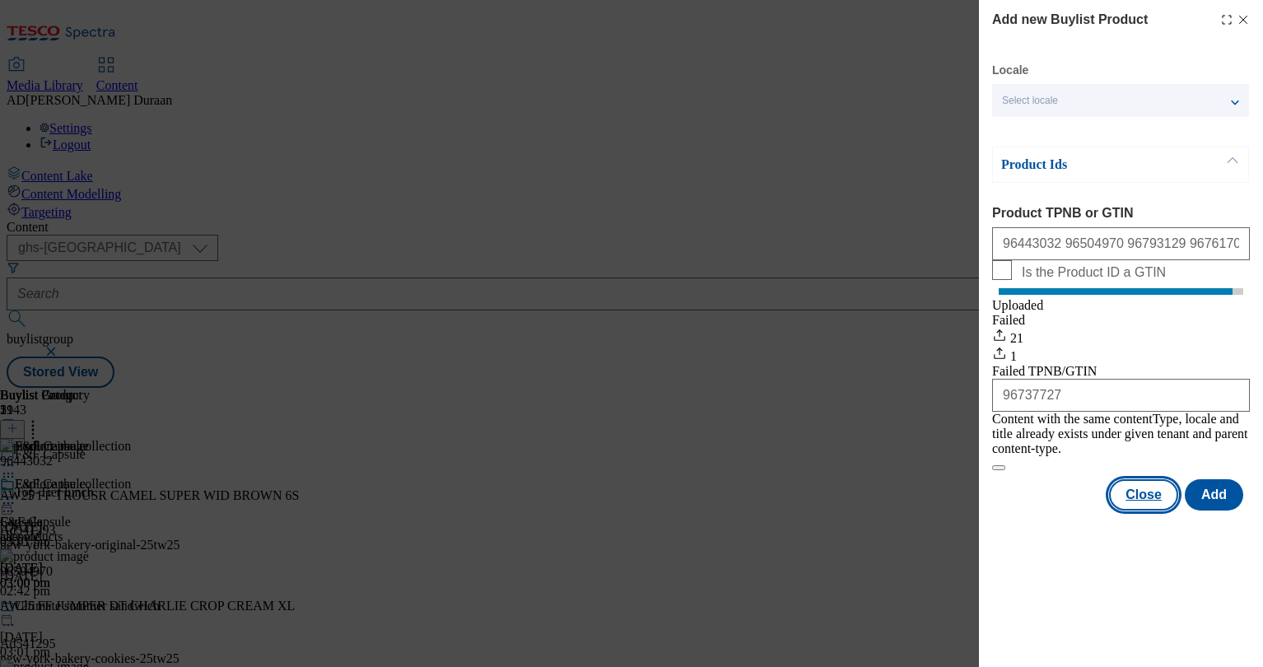
click at [1150, 502] on button "Close" at bounding box center [1143, 494] width 69 height 31
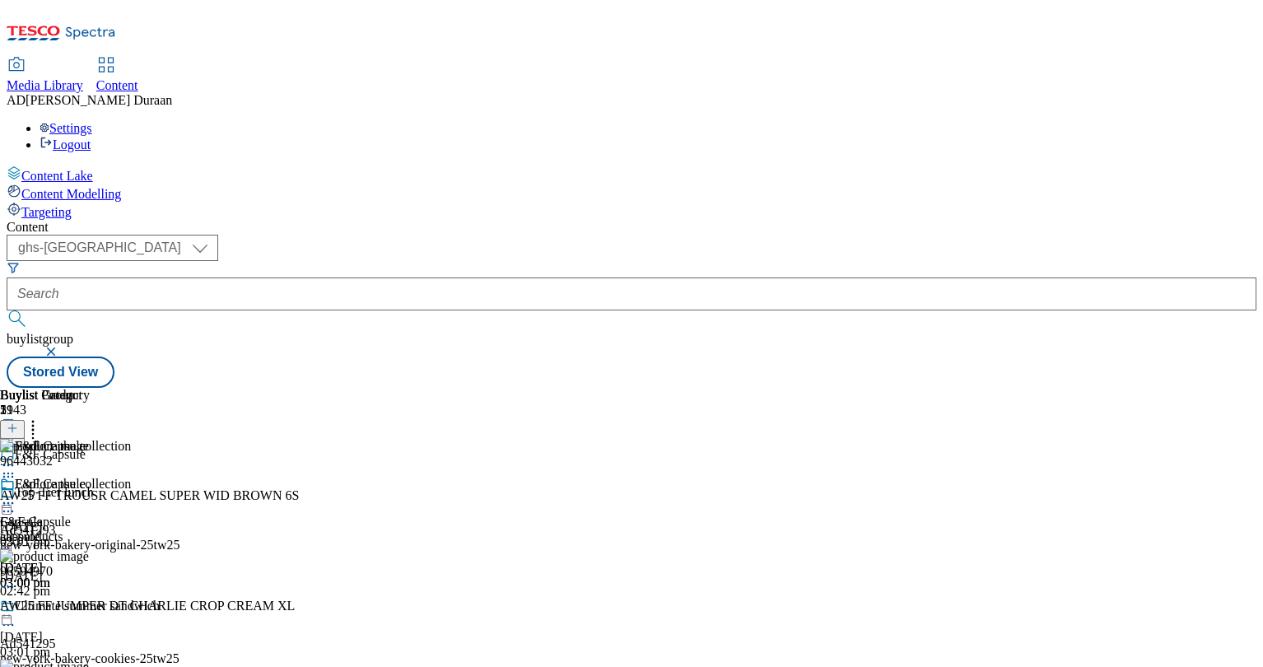
scroll to position [0, 198]
click at [16, 495] on icon at bounding box center [8, 503] width 16 height 16
click at [90, 608] on span "Preview" at bounding box center [70, 614] width 39 height 12
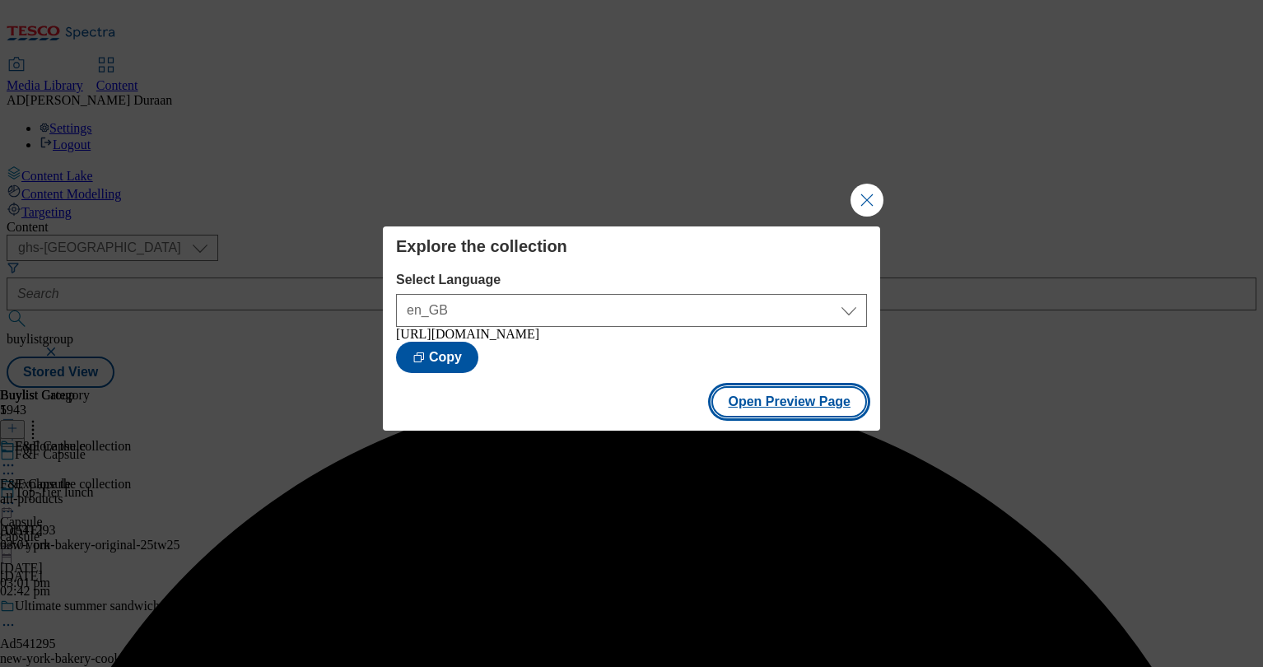
click at [811, 404] on button "Open Preview Page" at bounding box center [790, 401] width 156 height 31
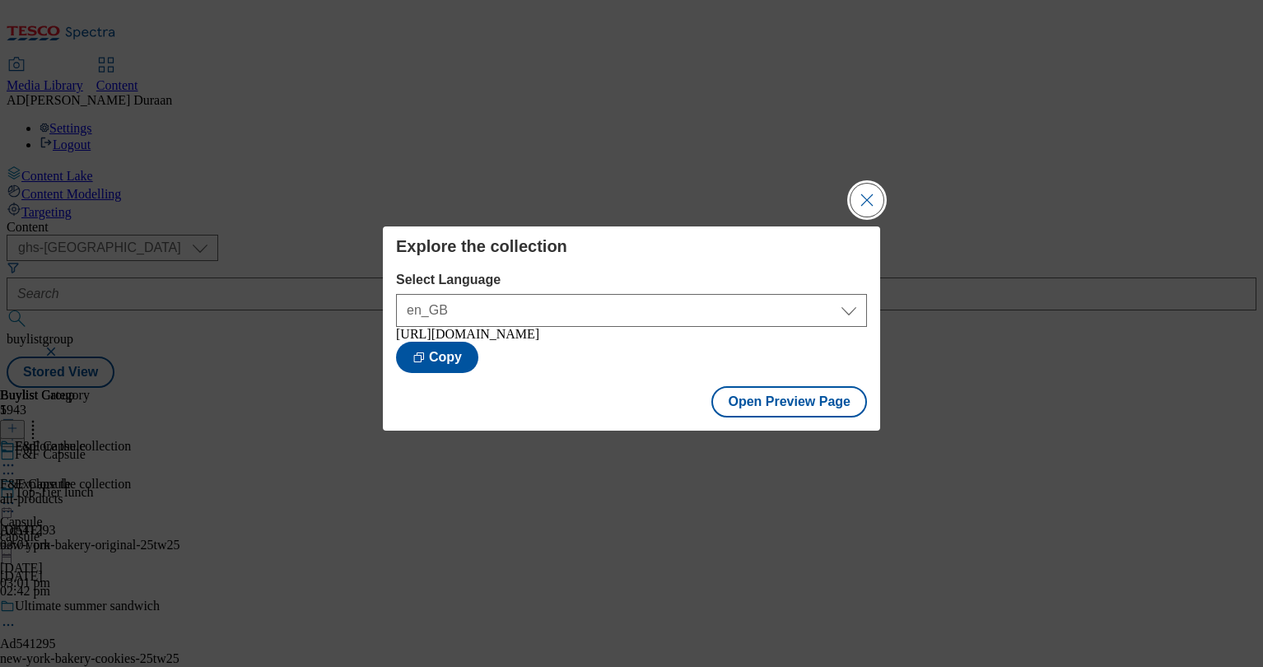
click at [866, 198] on button "Close Modal" at bounding box center [867, 200] width 33 height 33
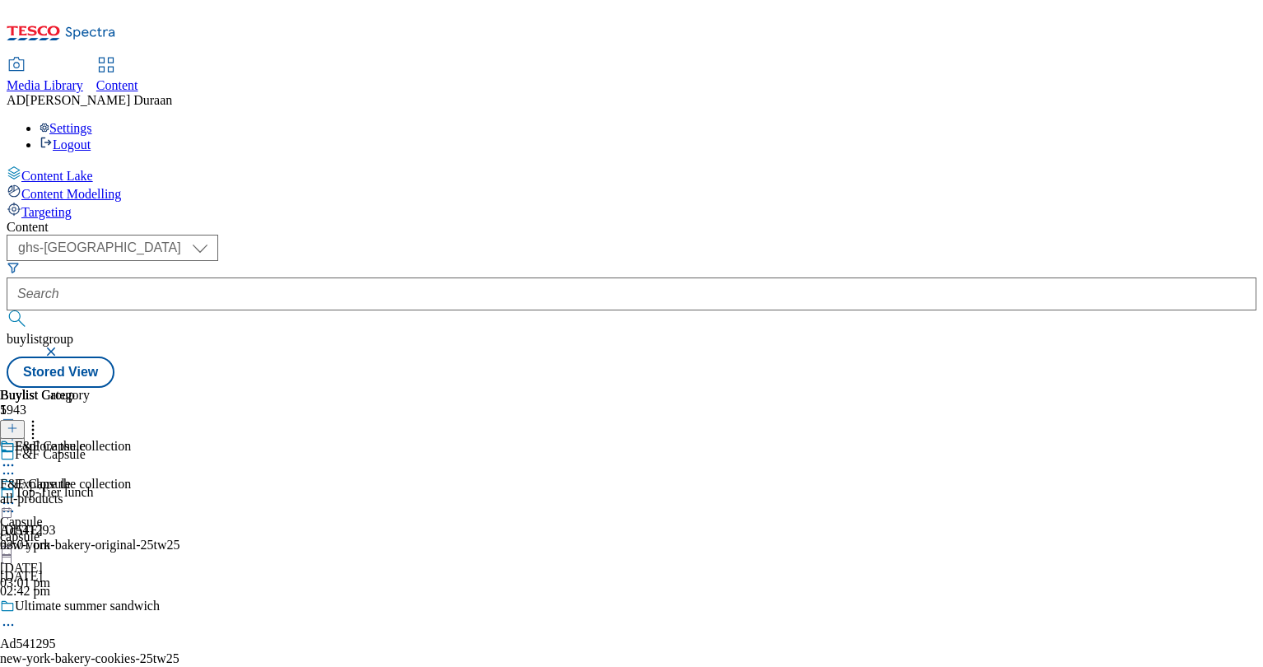
click at [90, 439] on div "F&F Capsule F&F Capsule all-products 12 Aug 2025 03:01 pm" at bounding box center [45, 496] width 90 height 114
